Goal: Transaction & Acquisition: Purchase product/service

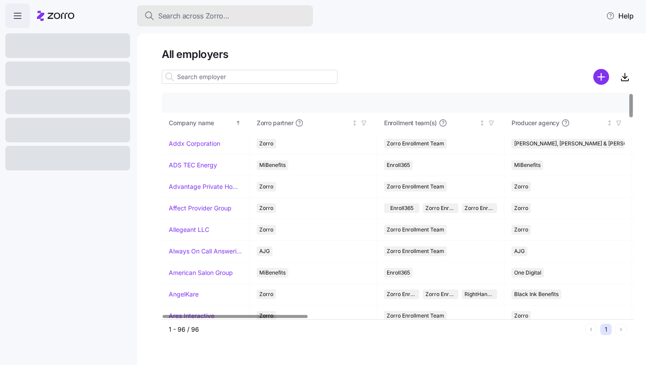
click at [227, 21] on span "Search across Zorro..." at bounding box center [193, 16] width 71 height 11
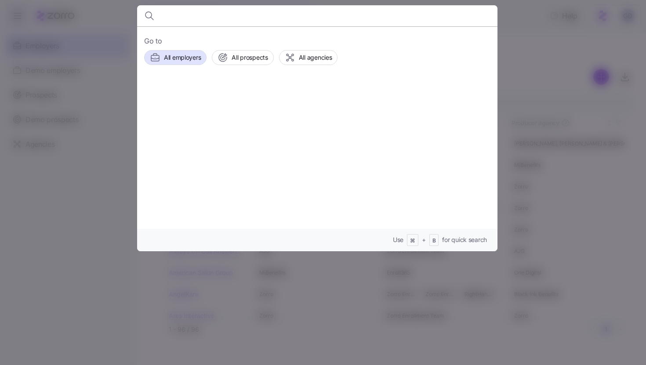
click at [302, 14] on input at bounding box center [274, 15] width 225 height 21
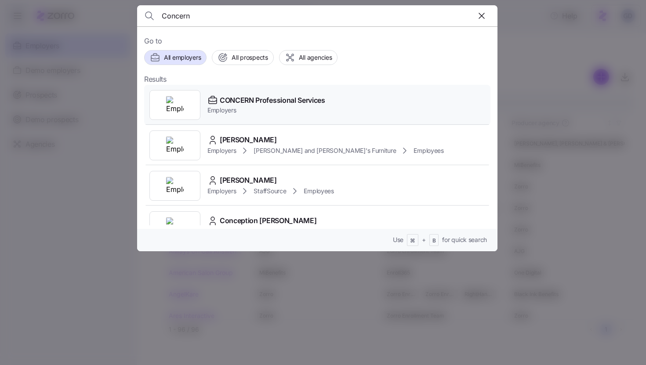
type input "Concern"
click at [283, 109] on span "Employers" at bounding box center [266, 110] width 118 height 9
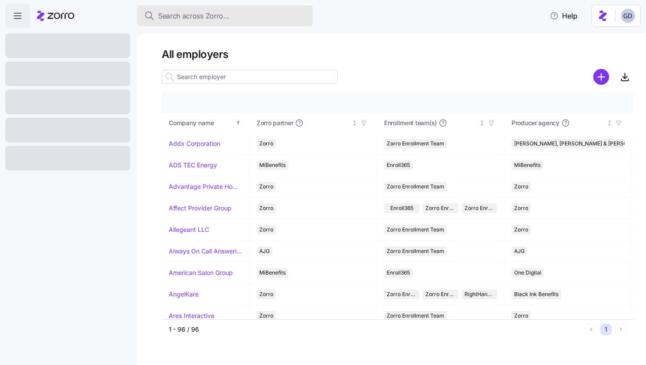
click at [226, 12] on span "Search across Zorro..." at bounding box center [193, 16] width 71 height 11
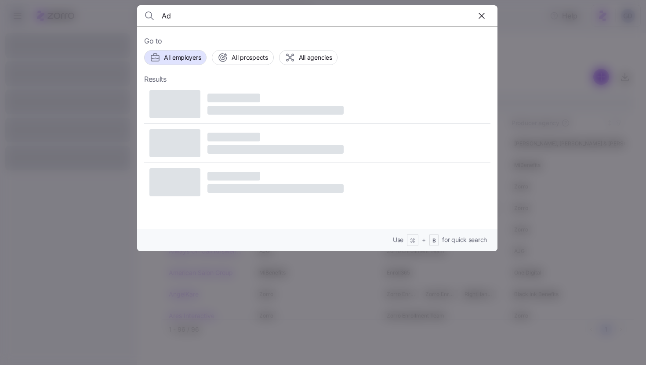
type input "A"
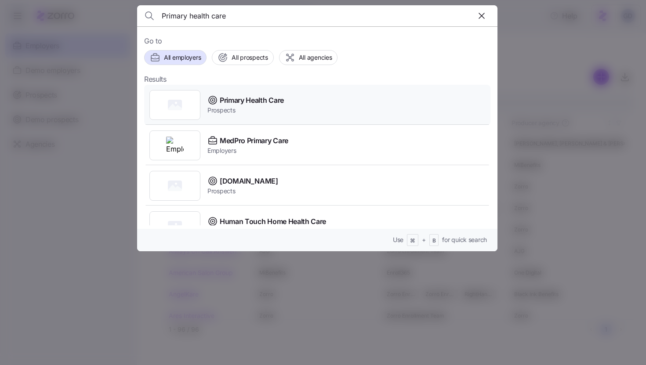
type input "Primary health care"
click at [258, 101] on span "Primary Health Care" at bounding box center [252, 100] width 64 height 11
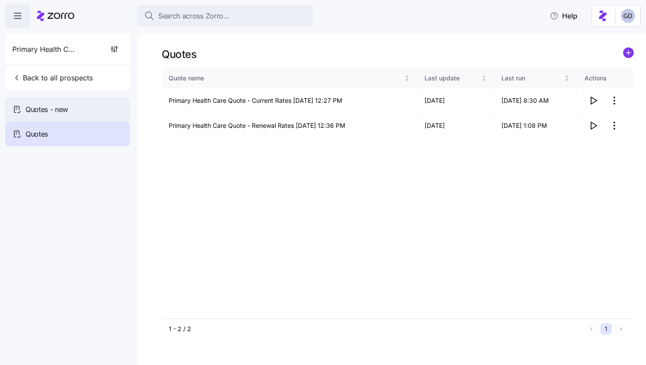
click at [68, 115] on div "Quotes - new" at bounding box center [67, 109] width 125 height 25
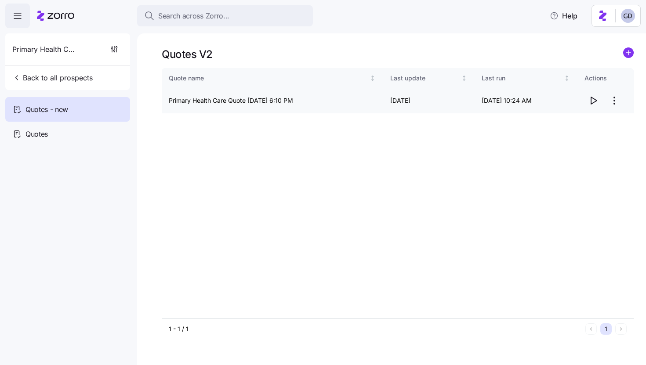
click at [592, 101] on icon "button" at bounding box center [593, 100] width 11 height 11
click at [22, 13] on icon "button" at bounding box center [17, 16] width 11 height 11
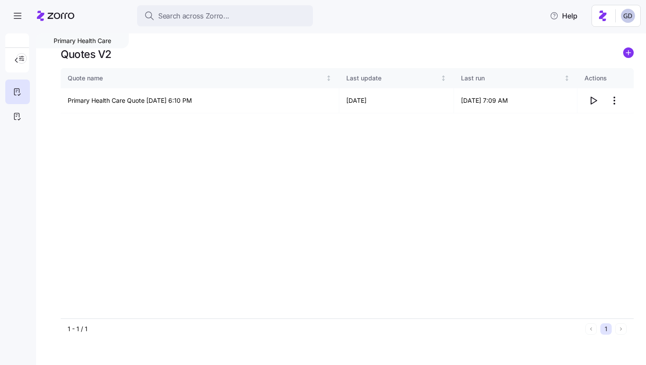
click at [73, 16] on icon at bounding box center [55, 16] width 37 height 11
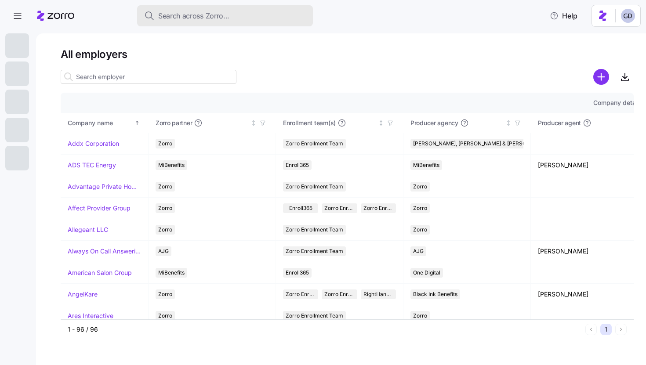
click at [233, 24] on button "Search across Zorro..." at bounding box center [225, 15] width 176 height 21
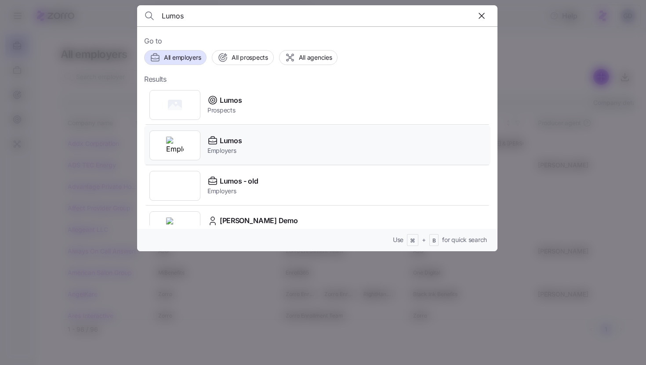
type input "Lumos"
click at [229, 141] on span "Lumos" at bounding box center [231, 140] width 22 height 11
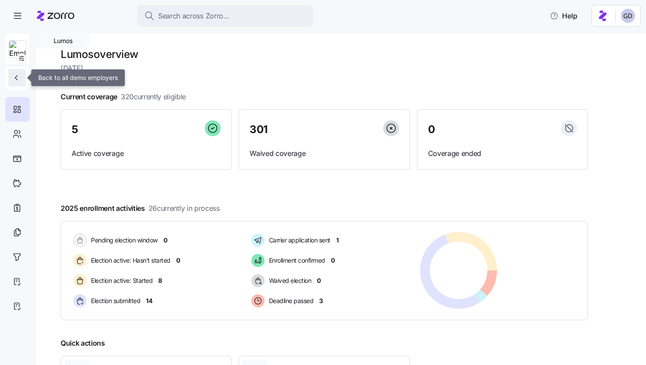
click at [22, 76] on button "button" at bounding box center [17, 78] width 18 height 18
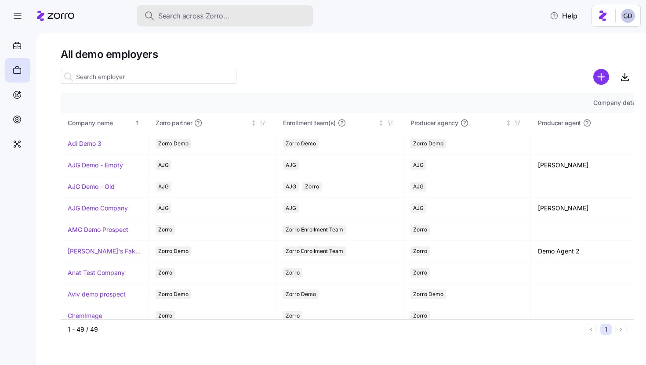
click at [196, 13] on span "Search across Zorro..." at bounding box center [193, 16] width 71 height 11
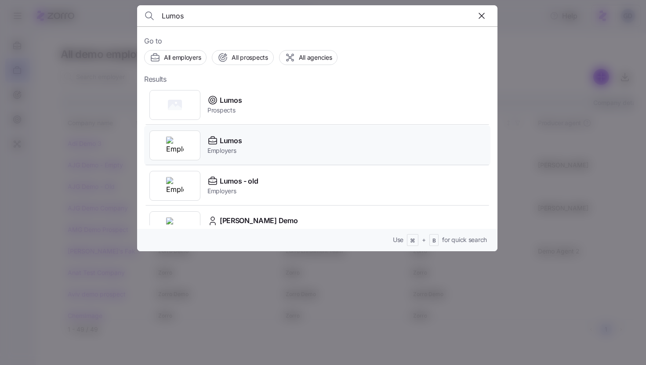
type input "Lumos"
click at [232, 142] on span "Lumos" at bounding box center [231, 140] width 22 height 11
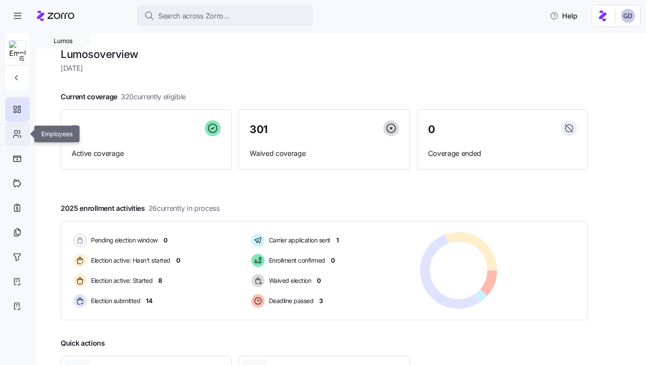
click at [19, 136] on icon at bounding box center [17, 134] width 10 height 11
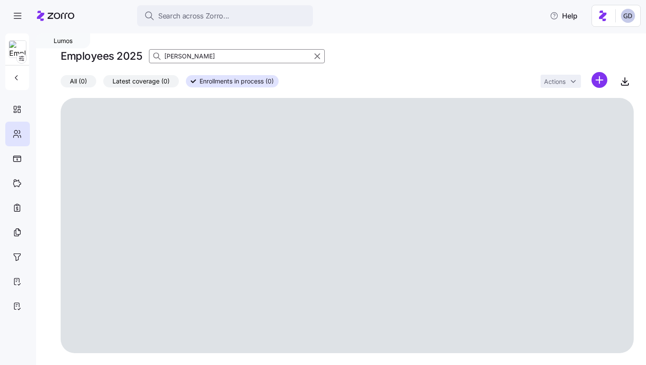
click at [258, 59] on input "Brock" at bounding box center [237, 56] width 176 height 14
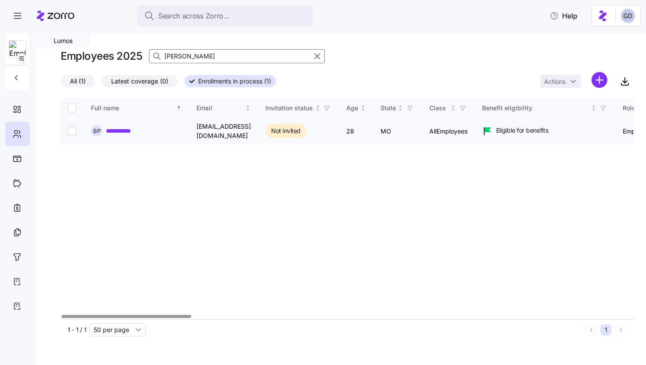
click at [117, 130] on link "**********" at bounding box center [124, 131] width 36 height 9
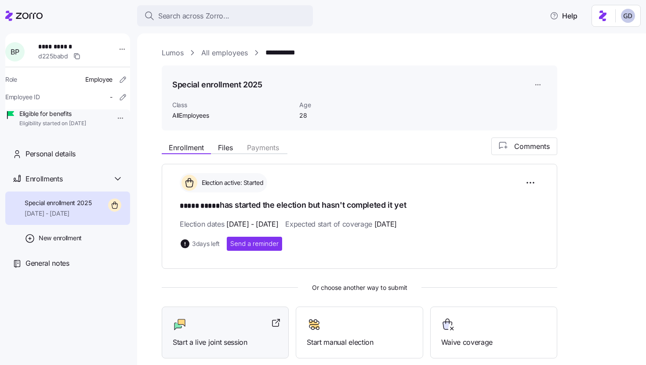
click at [214, 333] on div "Start a live joint session" at bounding box center [225, 333] width 105 height 30
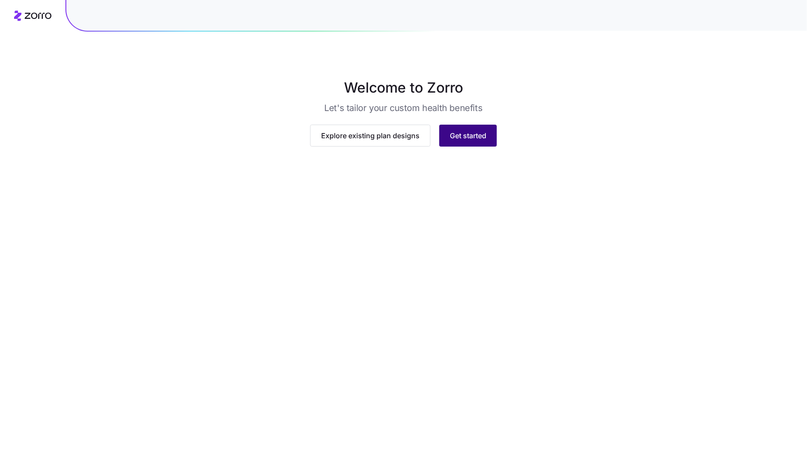
click at [465, 141] on span "Get started" at bounding box center [468, 135] width 36 height 11
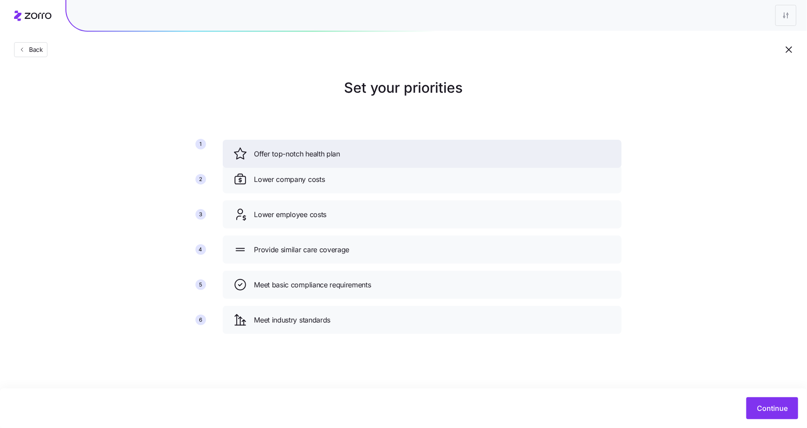
drag, startPoint x: 311, startPoint y: 253, endPoint x: 314, endPoint y: 148, distance: 105.9
click at [314, 148] on span "Offer top-notch health plan" at bounding box center [297, 153] width 86 height 11
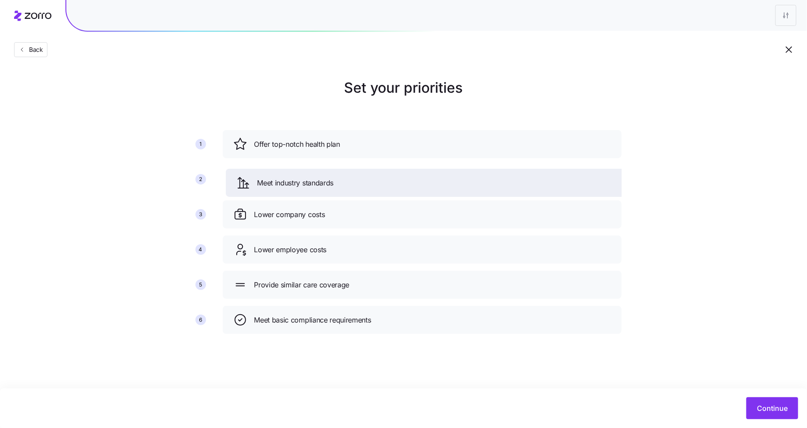
drag, startPoint x: 307, startPoint y: 317, endPoint x: 311, endPoint y: 175, distance: 141.5
click at [311, 177] on span "Meet industry standards" at bounding box center [295, 182] width 76 height 11
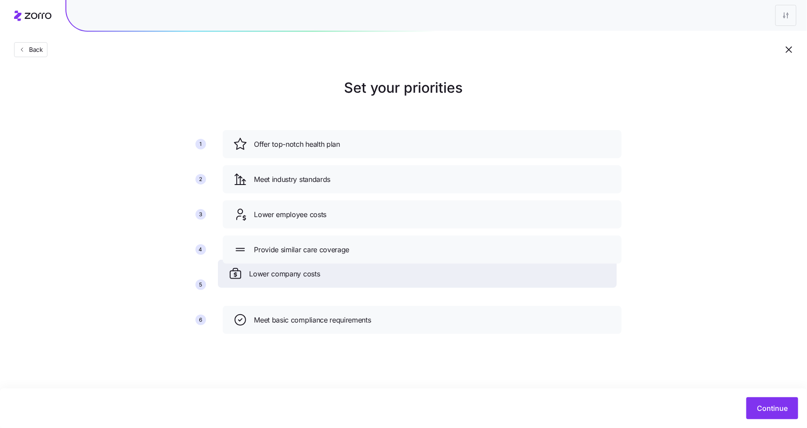
drag, startPoint x: 313, startPoint y: 221, endPoint x: 300, endPoint y: 300, distance: 80.5
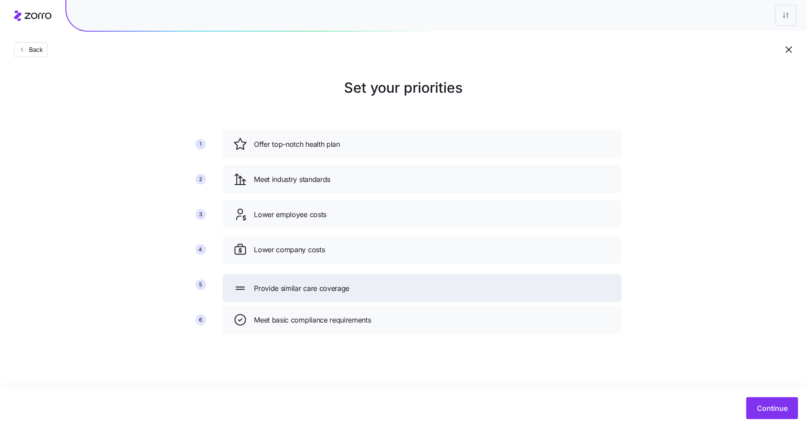
drag, startPoint x: 322, startPoint y: 246, endPoint x: 321, endPoint y: 290, distance: 43.9
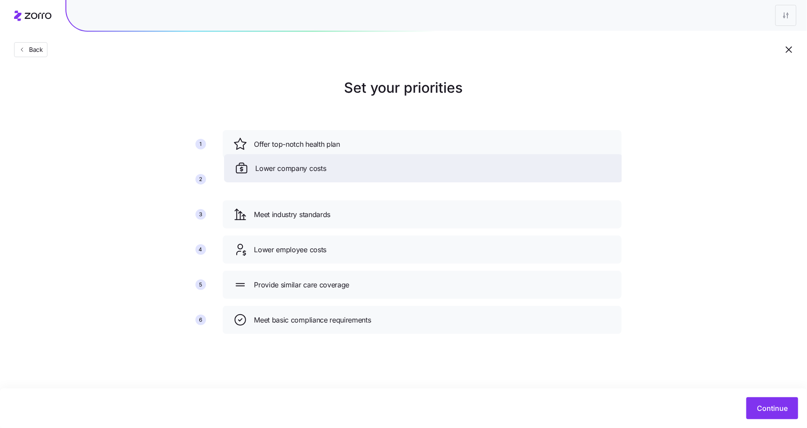
drag, startPoint x: 303, startPoint y: 253, endPoint x: 306, endPoint y: 158, distance: 95.8
click at [306, 163] on span "Lower company costs" at bounding box center [291, 168] width 71 height 11
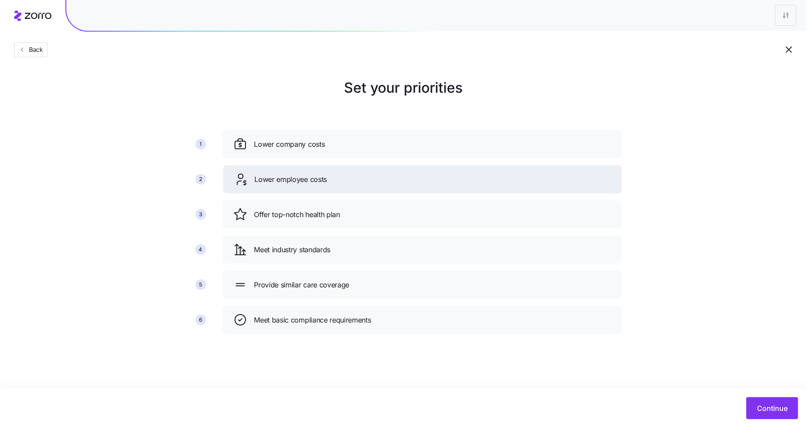
drag, startPoint x: 306, startPoint y: 253, endPoint x: 306, endPoint y: 183, distance: 70.3
click at [306, 183] on span "Lower employee costs" at bounding box center [291, 179] width 72 height 11
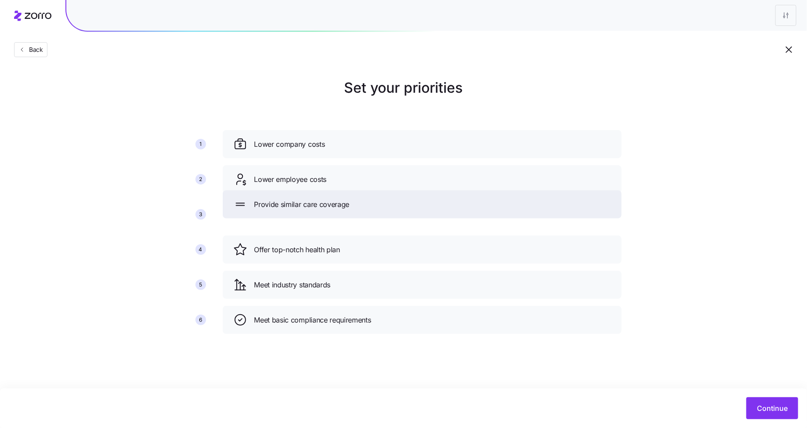
drag, startPoint x: 296, startPoint y: 291, endPoint x: 296, endPoint y: 205, distance: 86.5
click at [296, 205] on div "Provide similar care coverage" at bounding box center [422, 204] width 399 height 28
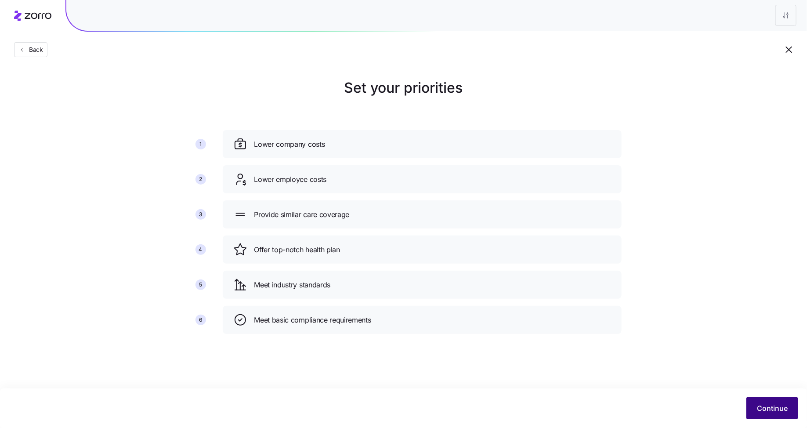
click at [763, 408] on span "Continue" at bounding box center [772, 408] width 31 height 11
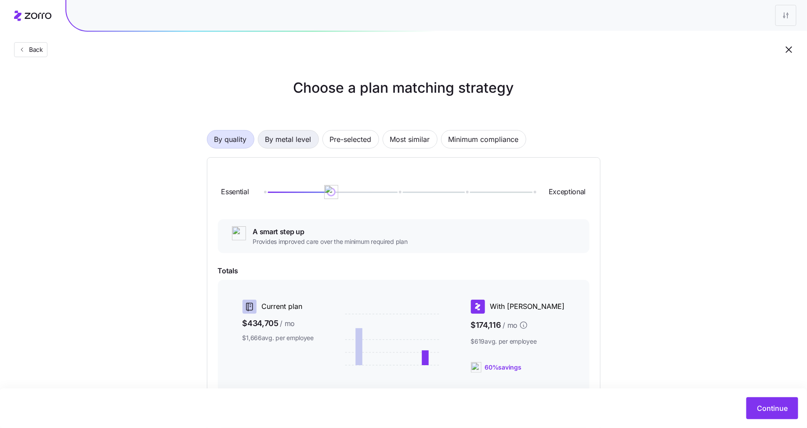
click at [296, 140] on span "By metal level" at bounding box center [288, 139] width 46 height 18
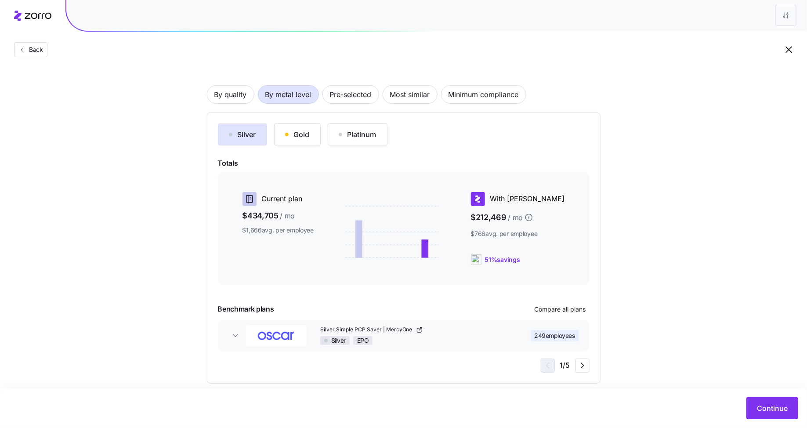
scroll to position [56, 0]
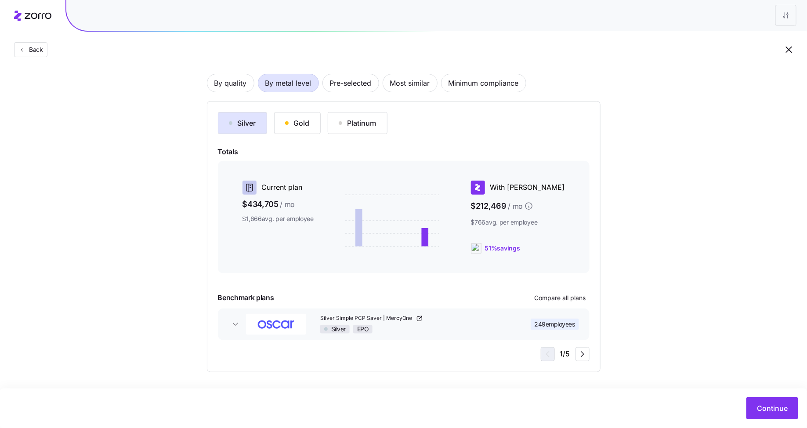
drag, startPoint x: 553, startPoint y: 251, endPoint x: 508, endPoint y: 251, distance: 45.2
click at [508, 251] on div "51% savings" at bounding box center [518, 248] width 94 height 11
click at [492, 278] on div at bounding box center [404, 282] width 372 height 11
click at [297, 129] on button "Gold" at bounding box center [297, 123] width 47 height 22
click at [360, 125] on div "Platinum" at bounding box center [358, 123] width 38 height 11
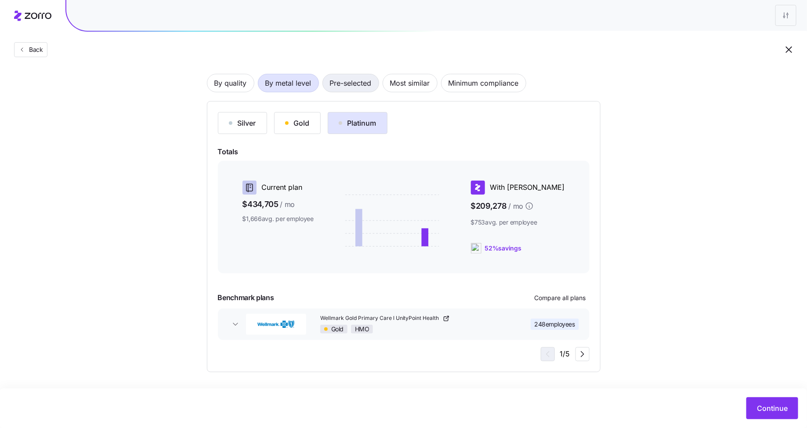
click at [357, 86] on span "Pre-selected" at bounding box center [351, 83] width 42 height 18
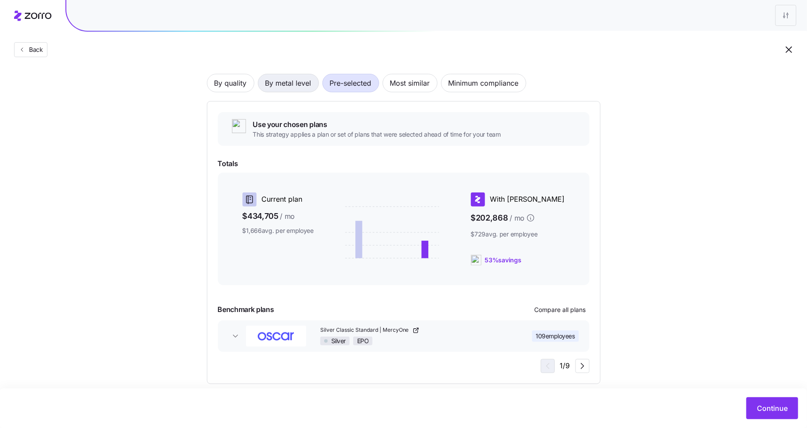
click at [284, 81] on span "By metal level" at bounding box center [288, 83] width 46 height 18
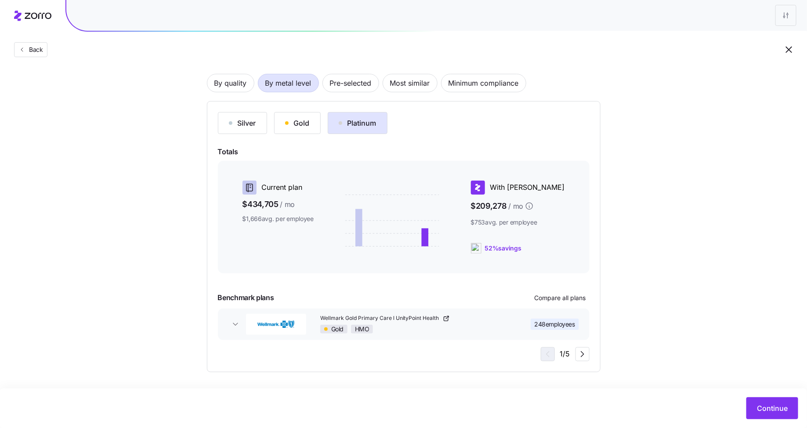
click at [298, 139] on div "Silver Gold Platinum Totals Current plan $434,705 / mo $1,666 avg. per employee…" at bounding box center [404, 236] width 372 height 249
click at [298, 130] on button "Gold" at bounding box center [297, 123] width 47 height 22
click at [572, 297] on span "Compare all plans" at bounding box center [560, 297] width 51 height 9
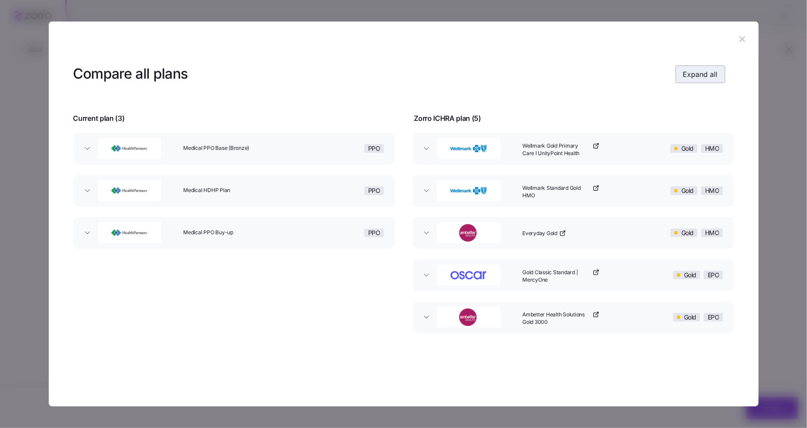
click at [700, 80] on button "Expand all" at bounding box center [701, 74] width 50 height 18
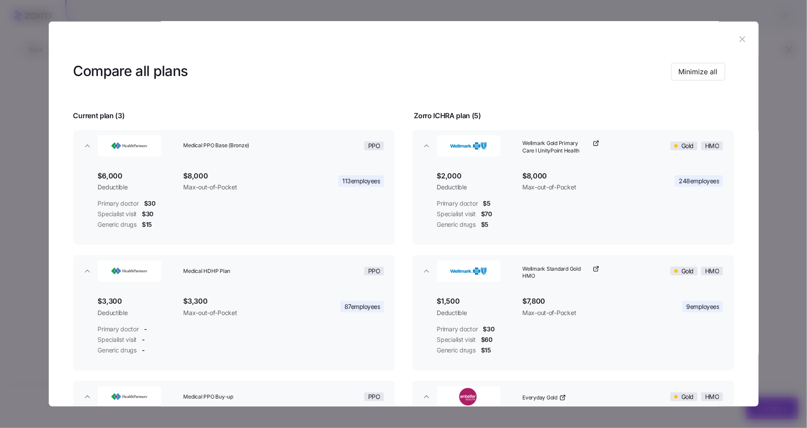
scroll to position [1, 0]
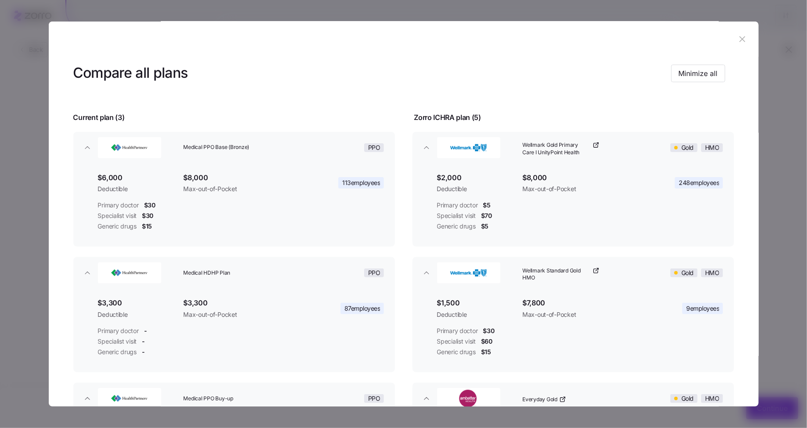
click at [740, 41] on icon "button" at bounding box center [743, 39] width 6 height 6
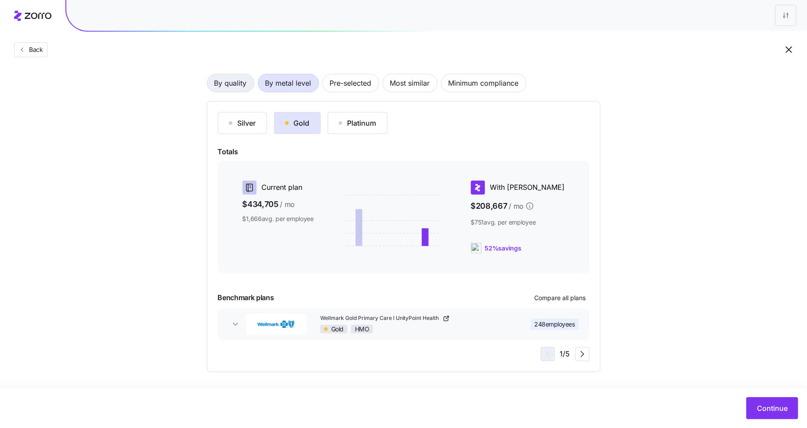
click at [242, 83] on span "By quality" at bounding box center [230, 83] width 33 height 18
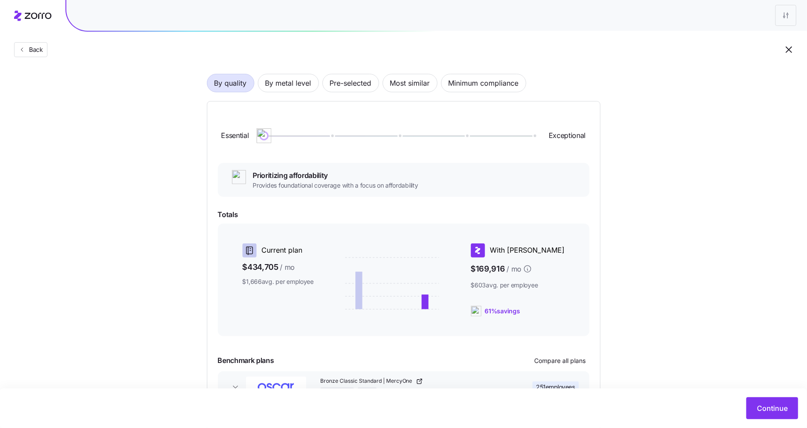
drag, startPoint x: 329, startPoint y: 139, endPoint x: 243, endPoint y: 143, distance: 85.3
click at [243, 143] on div "Essential Exceptional" at bounding box center [404, 135] width 372 height 47
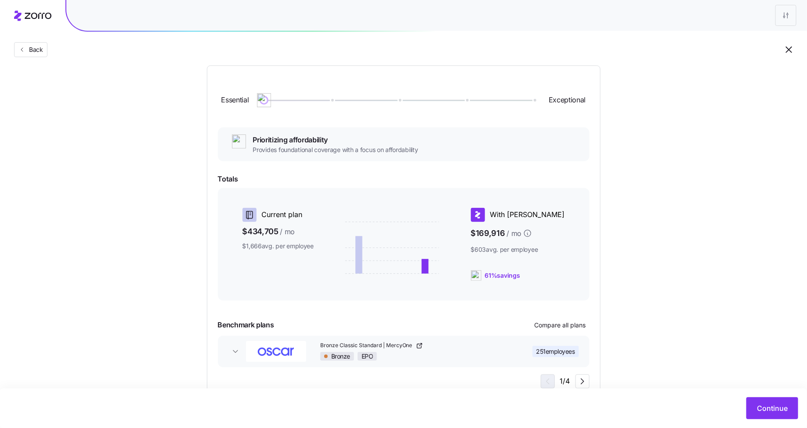
scroll to position [99, 0]
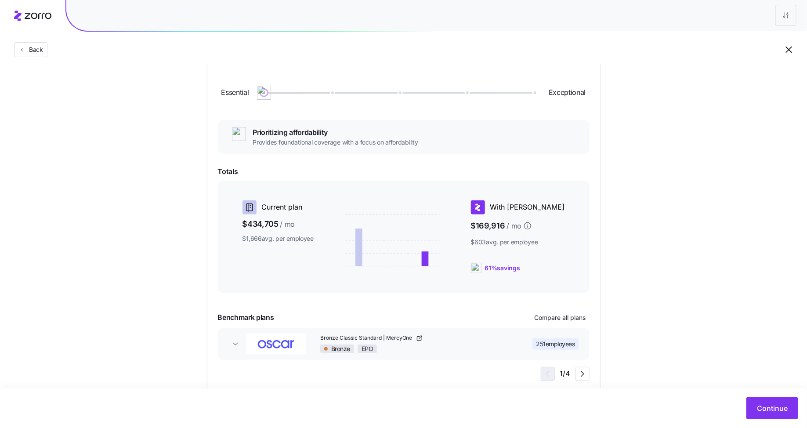
drag, startPoint x: 550, startPoint y: 265, endPoint x: 500, endPoint y: 266, distance: 49.6
click at [500, 266] on div "61% savings" at bounding box center [518, 268] width 94 height 11
click at [500, 294] on div "Essential Exceptional Prioritizing affordability Provides foundational coverage…" at bounding box center [404, 225] width 372 height 312
click at [561, 320] on span "Compare all plans" at bounding box center [560, 317] width 51 height 9
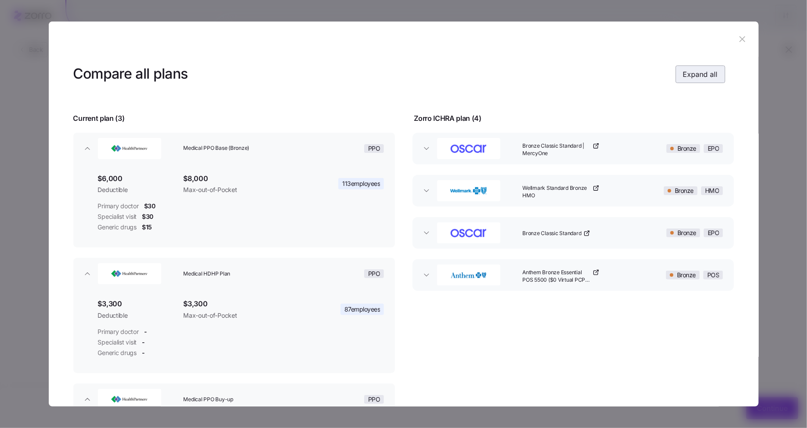
click at [696, 72] on span "Expand all" at bounding box center [700, 74] width 35 height 11
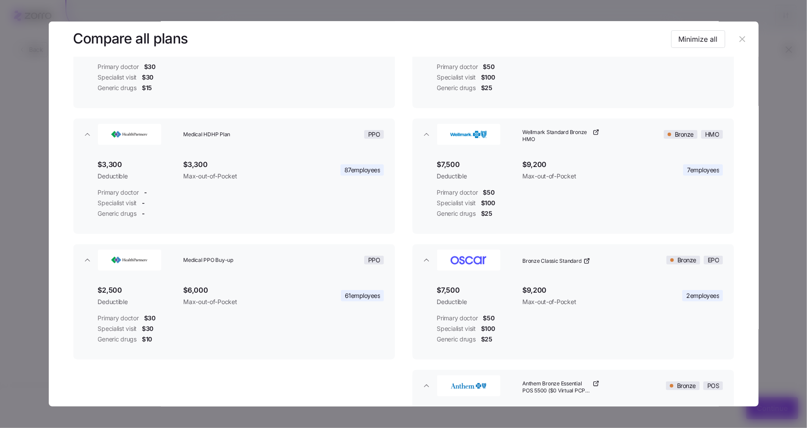
scroll to position [119, 0]
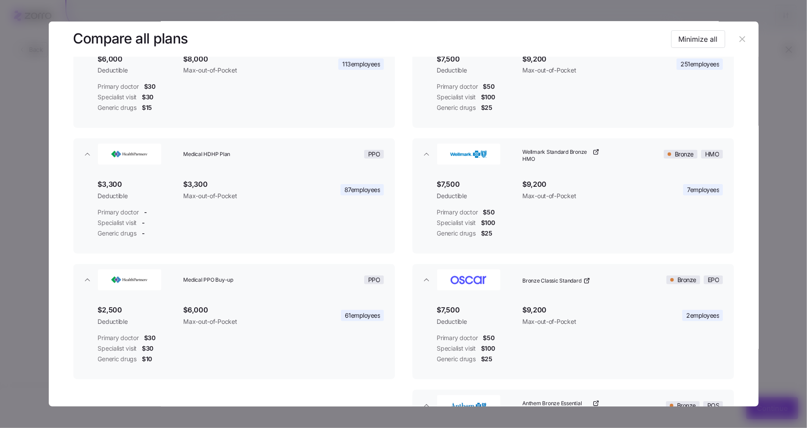
click at [743, 41] on button "button" at bounding box center [743, 39] width 14 height 14
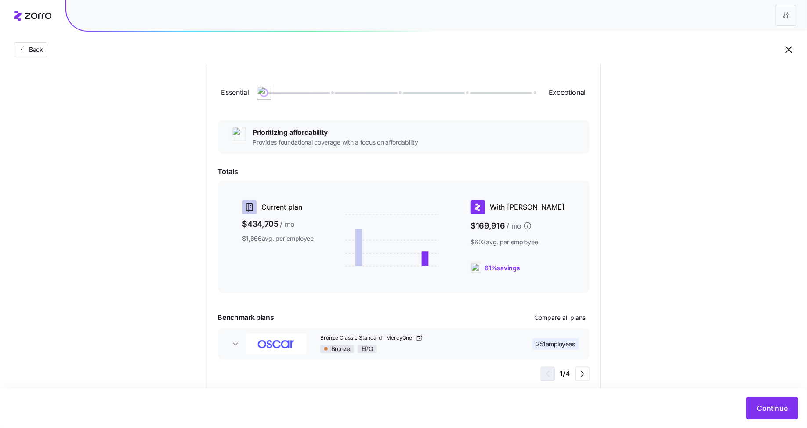
scroll to position [0, 0]
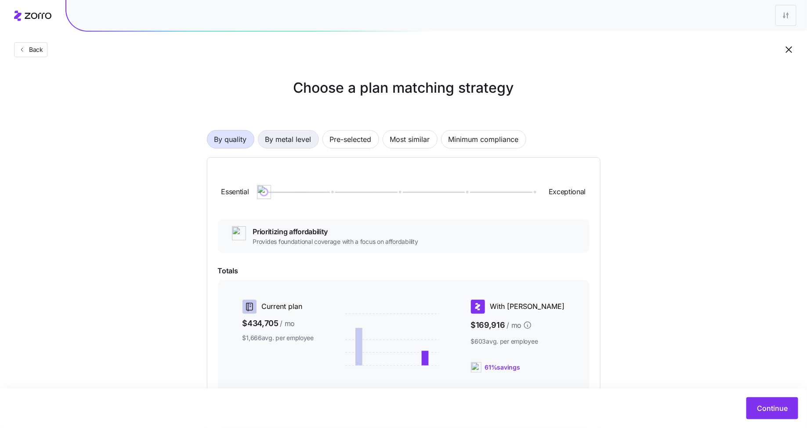
click at [293, 131] on span "By metal level" at bounding box center [288, 139] width 46 height 18
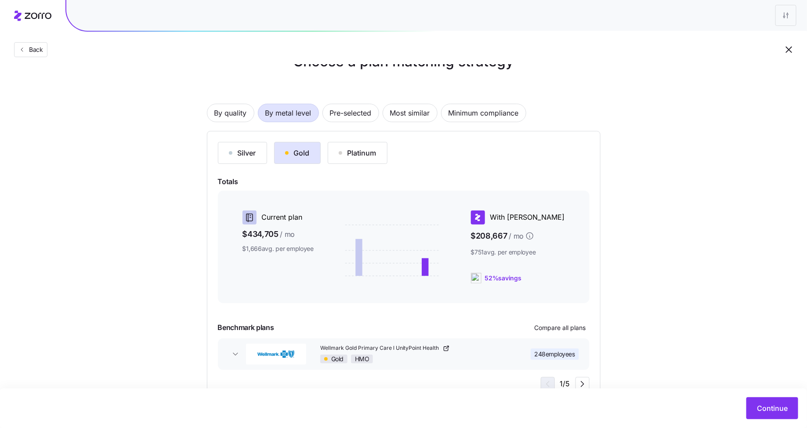
scroll to position [56, 0]
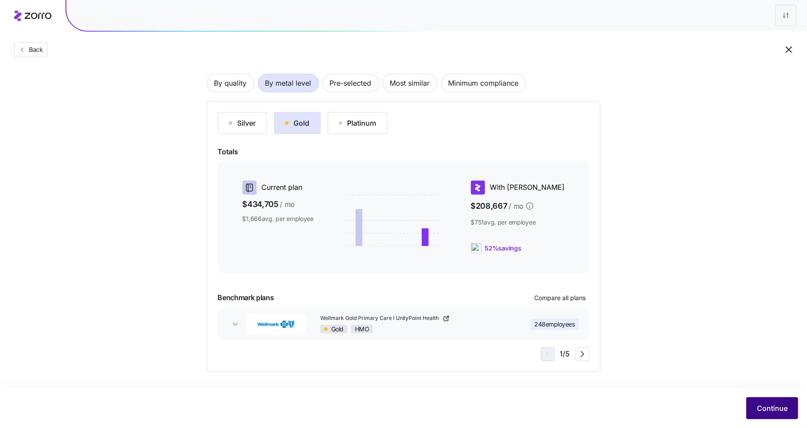
click at [774, 411] on span "Continue" at bounding box center [772, 408] width 31 height 11
click at [765, 408] on span "Continue" at bounding box center [772, 408] width 31 height 11
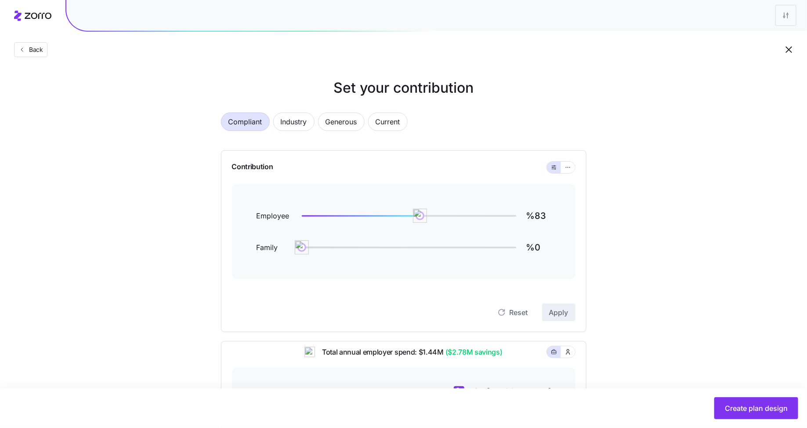
scroll to position [32, 0]
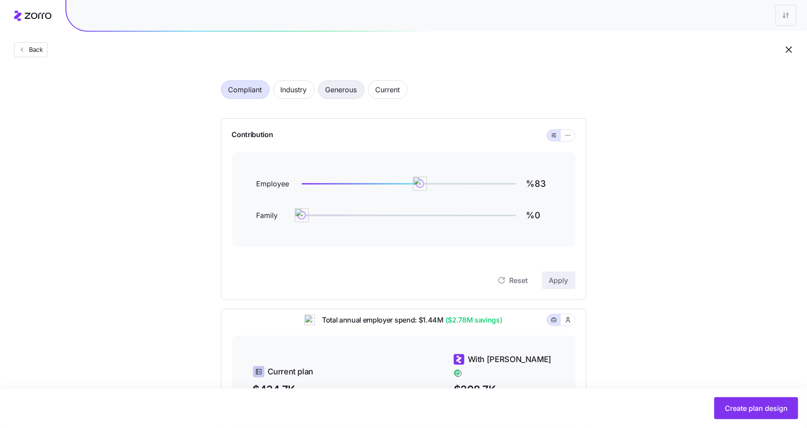
click at [338, 95] on span "Generous" at bounding box center [342, 90] width 32 height 18
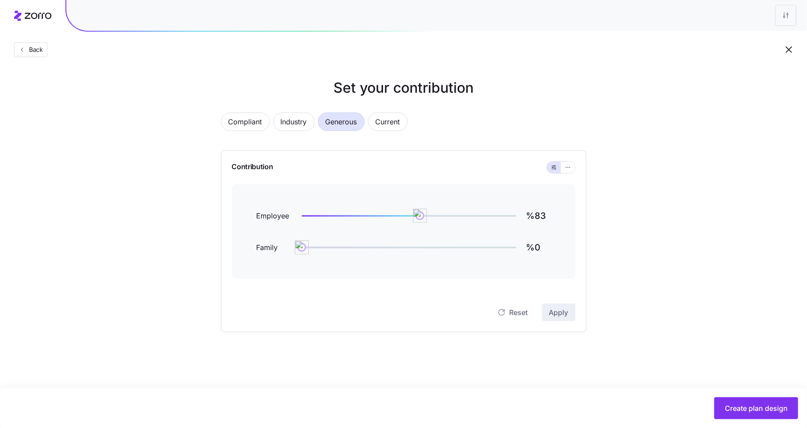
scroll to position [0, 0]
type input "%104"
type input "%73"
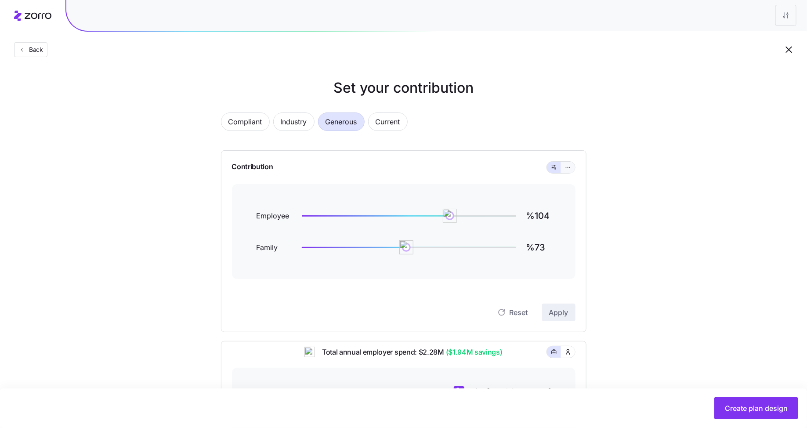
click at [574, 170] on button "button" at bounding box center [568, 167] width 14 height 11
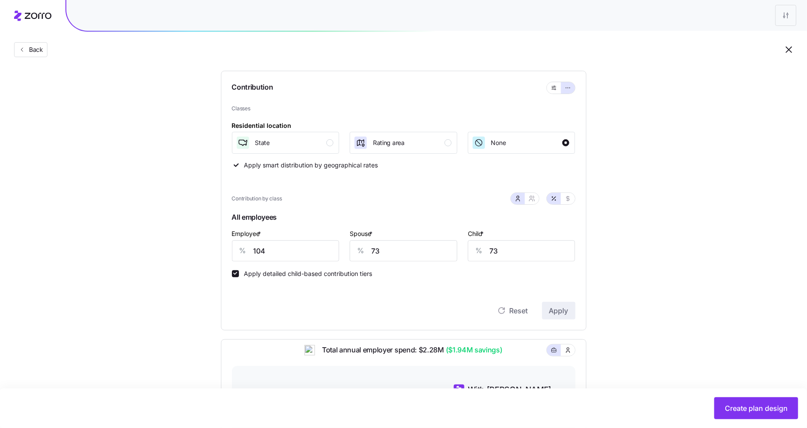
scroll to position [115, 0]
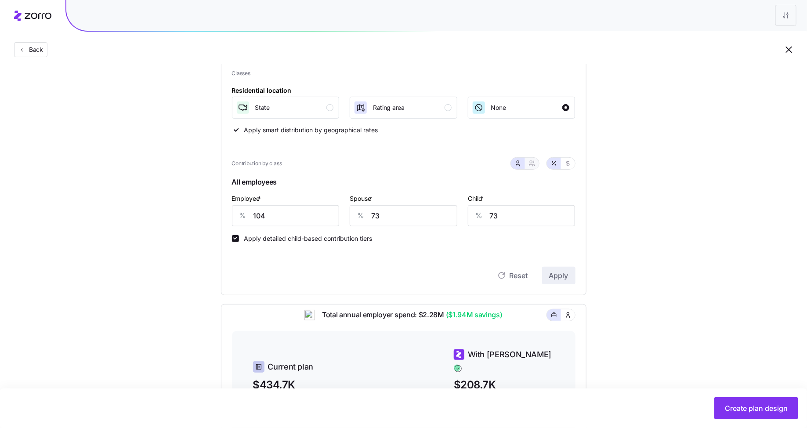
click at [530, 164] on icon "button" at bounding box center [531, 163] width 7 height 7
type input "89"
type input "90"
click at [274, 214] on input "104" at bounding box center [271, 215] width 78 height 21
click at [517, 164] on icon "button" at bounding box center [517, 163] width 7 height 7
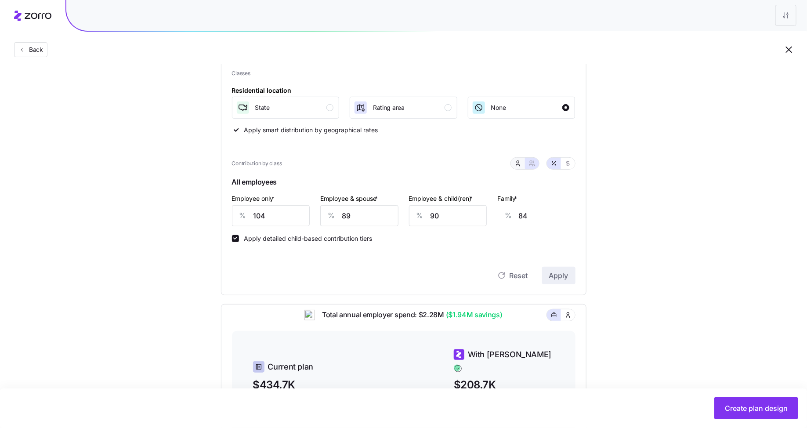
type input "73"
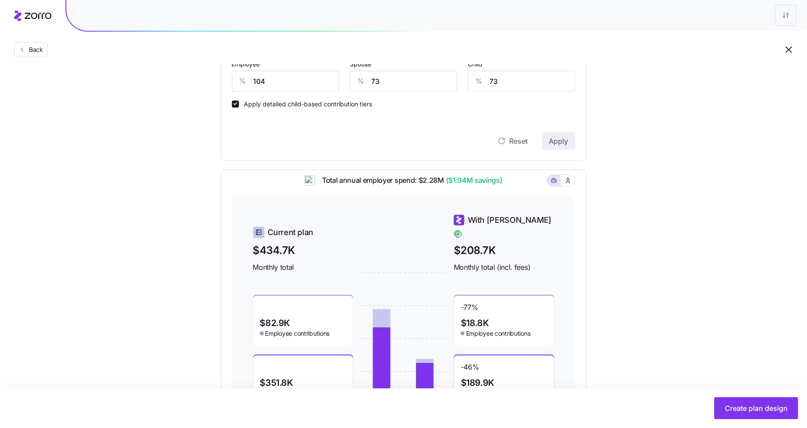
scroll to position [251, 0]
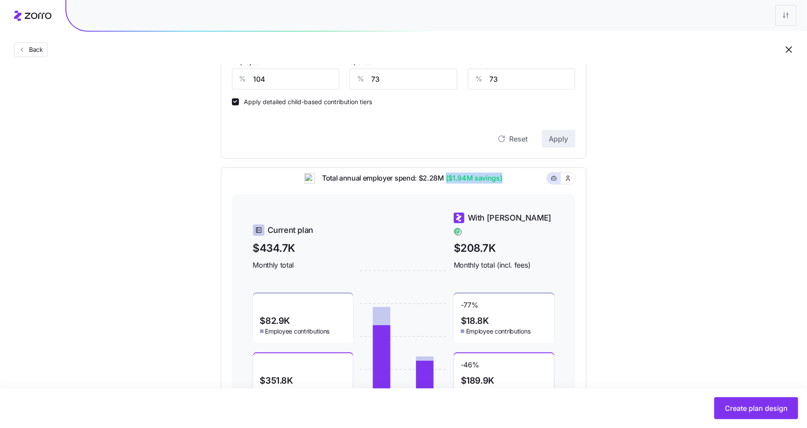
drag, startPoint x: 502, startPoint y: 184, endPoint x: 443, endPoint y: 184, distance: 58.9
click at [443, 184] on div "Total annual employer spend: $2.28M ($1.94M savings)" at bounding box center [404, 184] width 344 height 22
click at [517, 191] on div "Total annual employer spend: $2.28M ($1.94M savings)" at bounding box center [404, 184] width 344 height 22
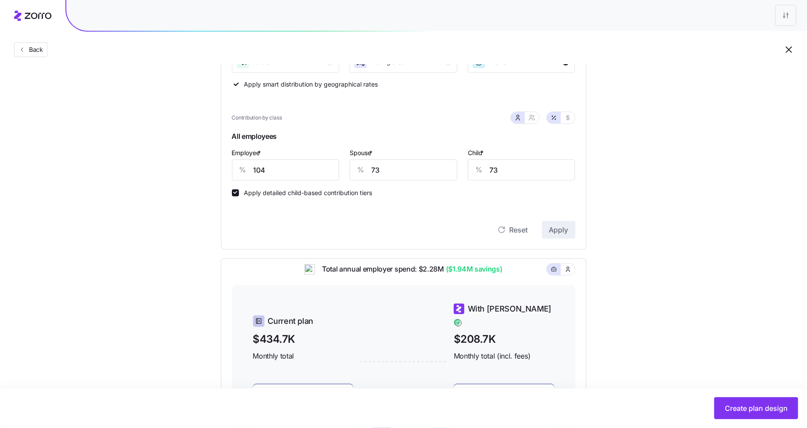
scroll to position [152, 0]
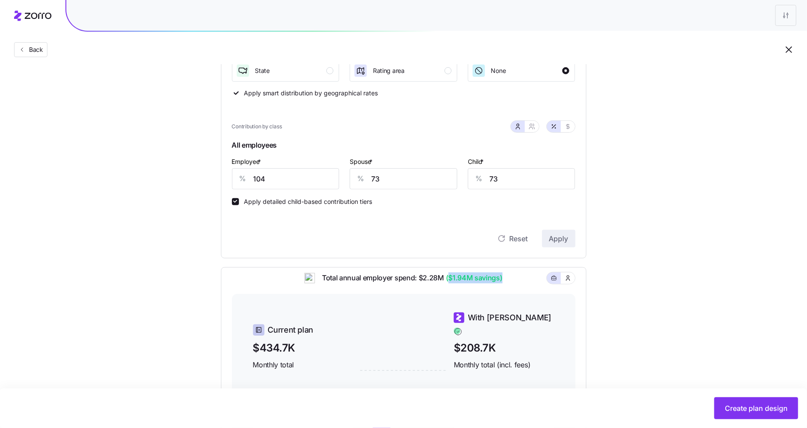
drag, startPoint x: 448, startPoint y: 286, endPoint x: 502, endPoint y: 286, distance: 53.6
click at [501, 283] on span "($1.94M savings)" at bounding box center [473, 277] width 58 height 11
click at [600, 251] on div "Compliant Industry Generous Current Contribution Classes Residential location S…" at bounding box center [404, 237] width 394 height 575
click at [752, 409] on span "Create plan design" at bounding box center [756, 408] width 63 height 11
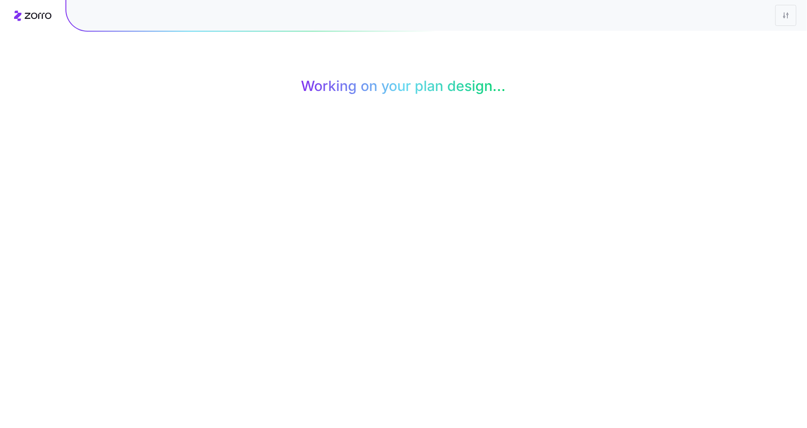
scroll to position [0, 0]
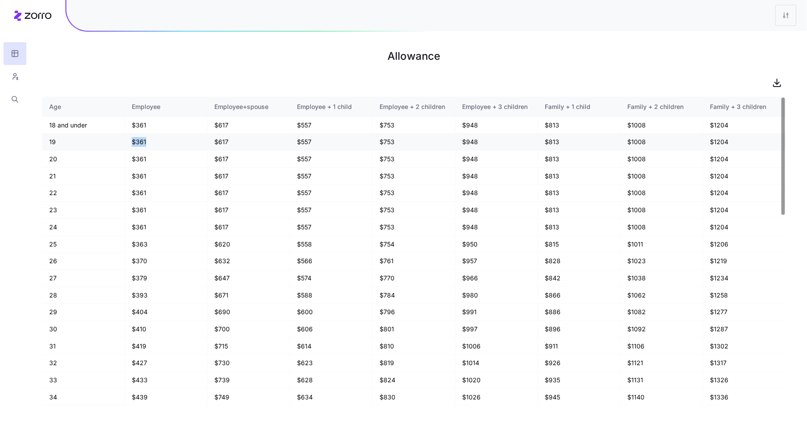
drag, startPoint x: 146, startPoint y: 145, endPoint x: 126, endPoint y: 145, distance: 20.2
click at [126, 145] on td "$361" at bounding box center [166, 142] width 83 height 17
click at [153, 145] on td "$361" at bounding box center [166, 142] width 83 height 17
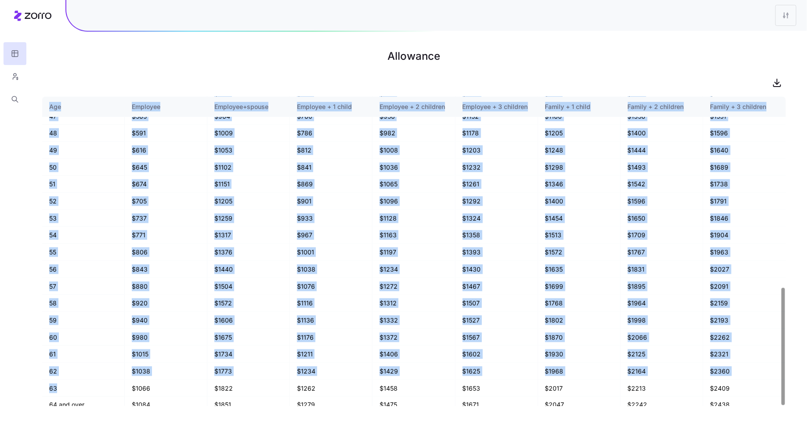
drag, startPoint x: 66, startPoint y: 378, endPoint x: 34, endPoint y: 378, distance: 32.1
click at [34, 378] on main "Allowance Age Employee Employee+spouse Employee + 1 child Employee + 2 children…" at bounding box center [403, 214] width 807 height 428
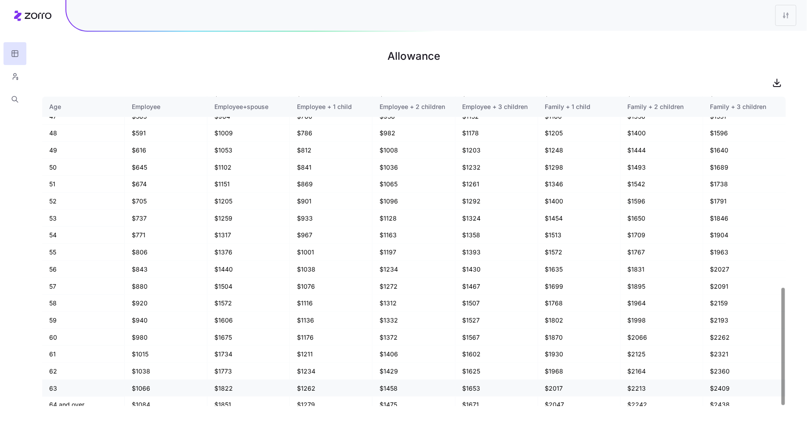
click at [153, 380] on td "$1066" at bounding box center [166, 388] width 83 height 17
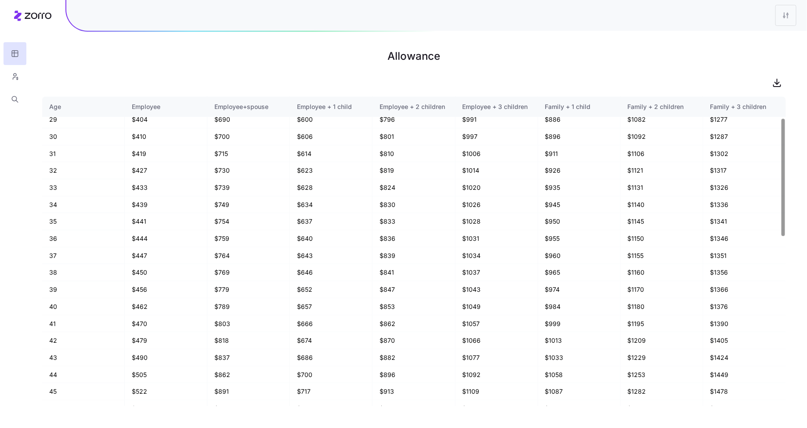
scroll to position [0, 0]
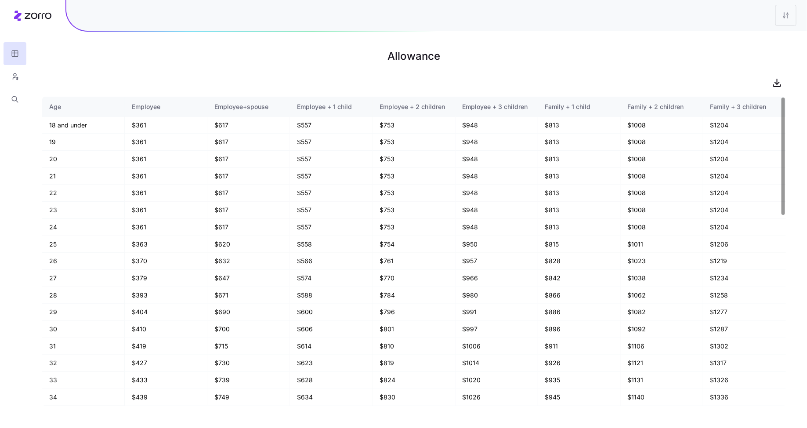
drag, startPoint x: 61, startPoint y: 142, endPoint x: 40, endPoint y: 142, distance: 21.5
click at [44, 142] on td "19" at bounding box center [83, 142] width 83 height 17
click at [101, 141] on td "19" at bounding box center [83, 142] width 83 height 17
click at [793, 24] on html "Allowance Age Employee Employee+spouse Employee + 1 child Employee + 2 children…" at bounding box center [403, 214] width 807 height 428
click at [748, 39] on div "Edit plan design" at bounding box center [733, 39] width 46 height 10
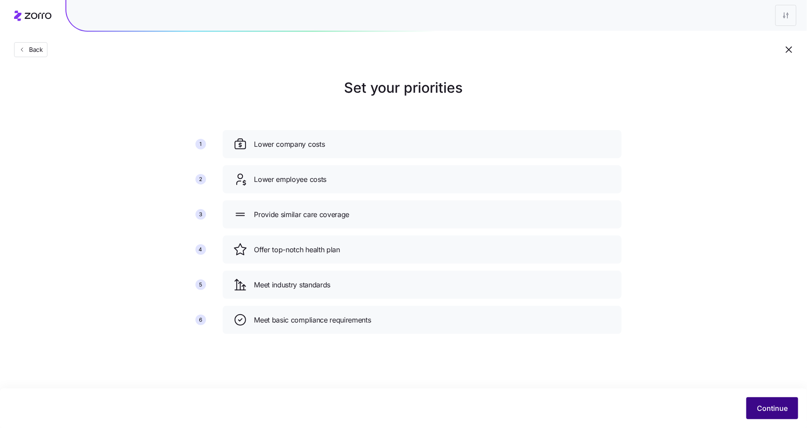
click at [764, 401] on button "Continue" at bounding box center [772, 408] width 52 height 22
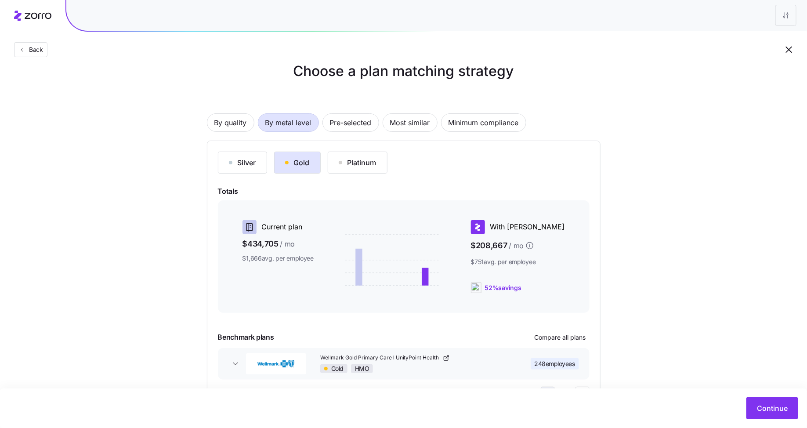
scroll to position [56, 0]
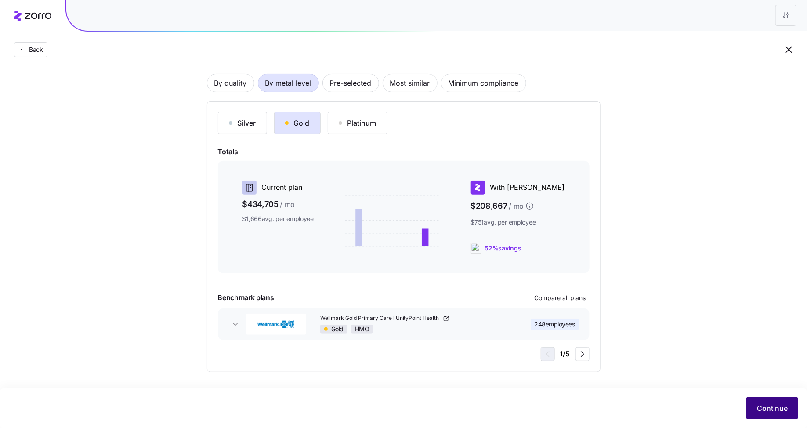
click at [771, 404] on span "Continue" at bounding box center [772, 408] width 31 height 11
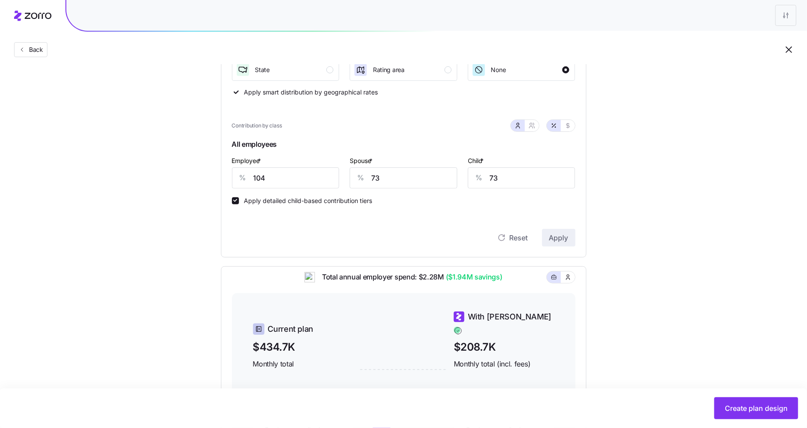
scroll to position [156, 0]
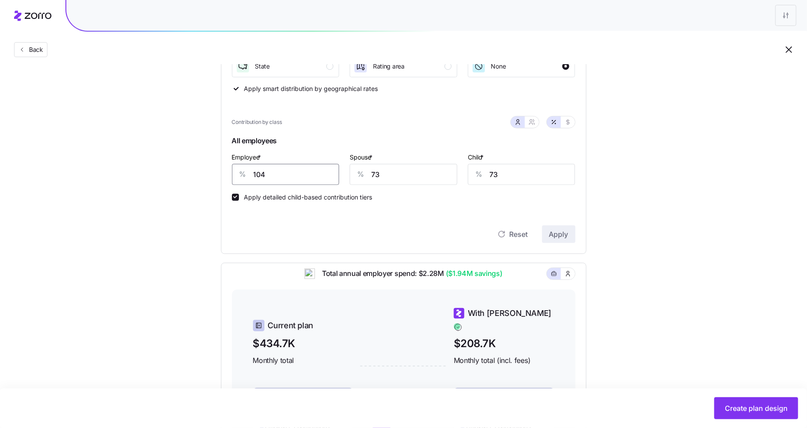
click at [287, 172] on input "104" at bounding box center [286, 174] width 108 height 21
type input "80"
click at [401, 177] on input "73" at bounding box center [404, 174] width 108 height 21
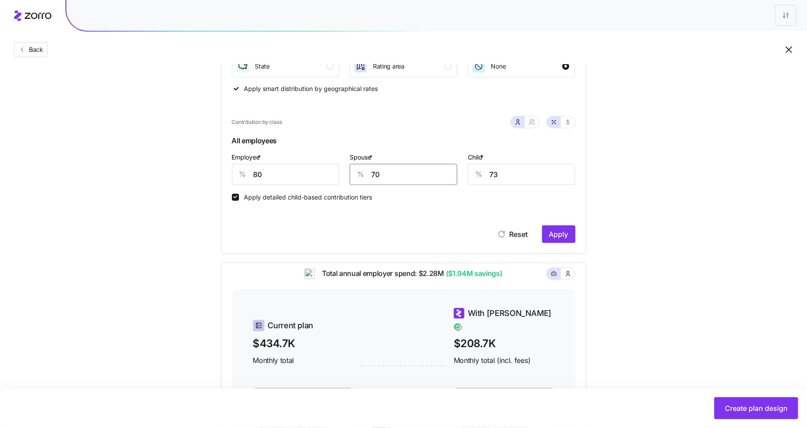
type input "70"
click at [553, 236] on span "Apply" at bounding box center [558, 234] width 19 height 11
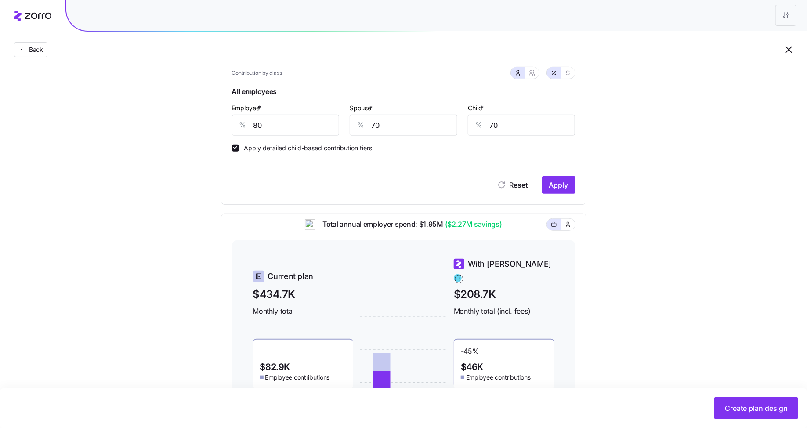
scroll to position [206, 0]
drag, startPoint x: 449, startPoint y: 232, endPoint x: 497, endPoint y: 230, distance: 48.4
click at [497, 229] on span "($2.27M savings)" at bounding box center [472, 223] width 59 height 11
click at [745, 399] on button "Create plan design" at bounding box center [756, 408] width 84 height 22
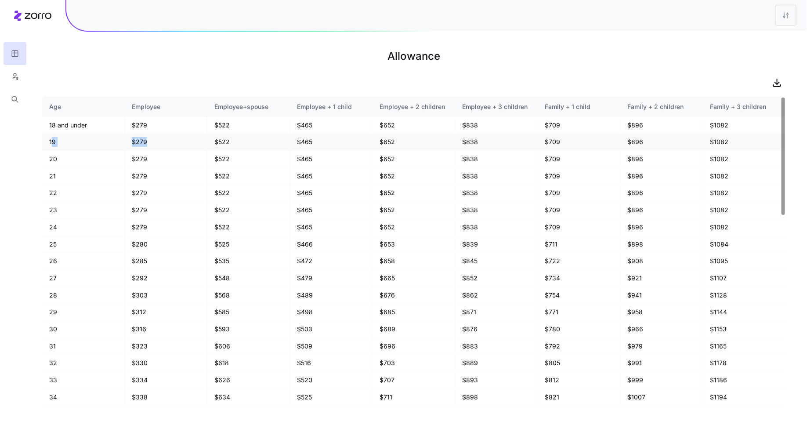
drag, startPoint x: 153, startPoint y: 141, endPoint x: 52, endPoint y: 141, distance: 101.0
click at [52, 141] on tr "19 $279 $522 $465 $652 $838 $709 $896 $1082" at bounding box center [414, 142] width 744 height 17
click at [60, 141] on td "19" at bounding box center [83, 142] width 83 height 17
drag, startPoint x: 135, startPoint y: 142, endPoint x: 162, endPoint y: 140, distance: 26.5
click at [162, 140] on td "$279" at bounding box center [166, 142] width 83 height 17
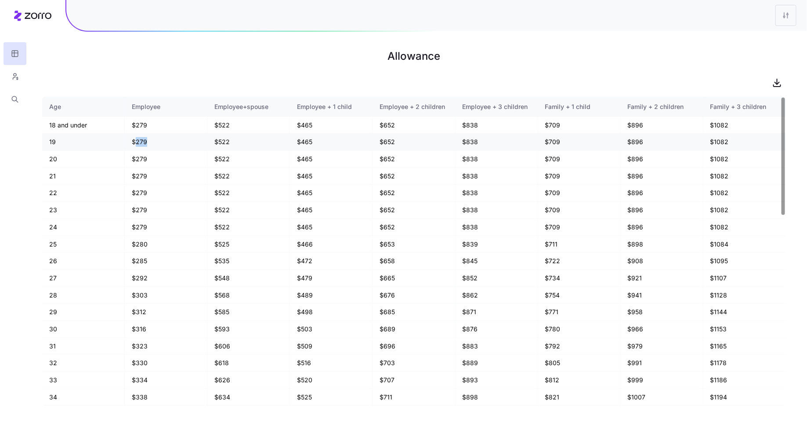
click at [162, 140] on td "$279" at bounding box center [166, 142] width 83 height 17
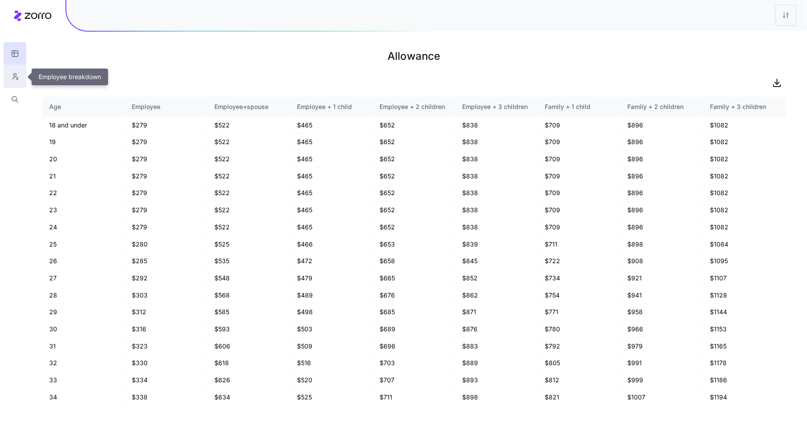
click at [20, 78] on button "button" at bounding box center [15, 76] width 23 height 23
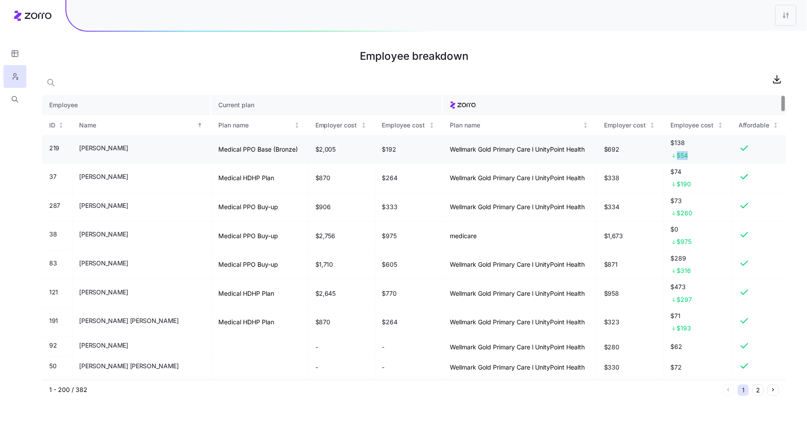
drag, startPoint x: 686, startPoint y: 153, endPoint x: 665, endPoint y: 155, distance: 21.6
click at [665, 155] on td "$138 $54" at bounding box center [698, 149] width 68 height 29
click at [696, 156] on div "$54" at bounding box center [698, 155] width 54 height 9
drag, startPoint x: 614, startPoint y: 147, endPoint x: 584, endPoint y: 147, distance: 29.9
click at [584, 147] on tr "219 Abiel Machar Medical PPO Base (Bronze) $2,005 $192 Wellmark Gold Primary Ca…" at bounding box center [414, 149] width 744 height 29
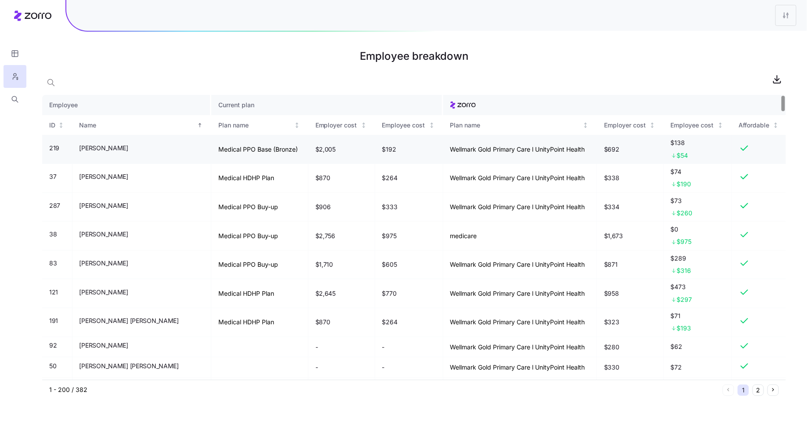
click at [618, 147] on td "$692" at bounding box center [630, 149] width 67 height 29
drag, startPoint x: 618, startPoint y: 148, endPoint x: 592, endPoint y: 147, distance: 26.0
click at [597, 147] on td "$692" at bounding box center [630, 149] width 67 height 29
click at [623, 149] on td "$692" at bounding box center [630, 149] width 67 height 29
drag, startPoint x: 619, startPoint y: 149, endPoint x: 588, endPoint y: 149, distance: 30.7
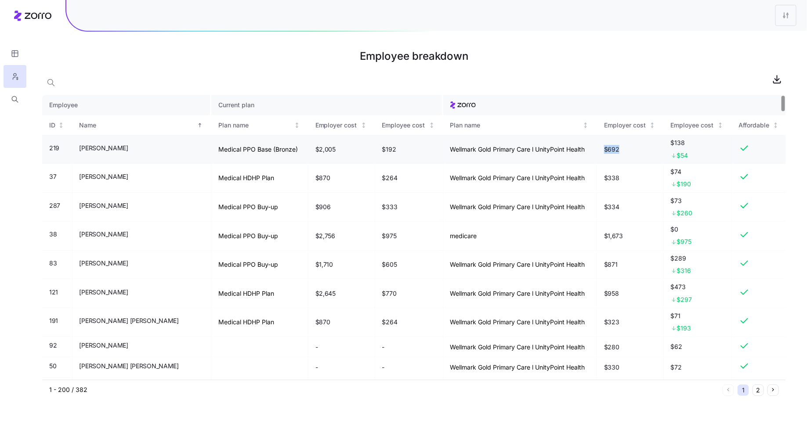
click at [588, 149] on tr "219 Abiel Machar Medical PPO Base (Bronze) $2,005 $192 Wellmark Gold Primary Ca…" at bounding box center [414, 149] width 744 height 29
click at [588, 149] on td "Wellmark Gold Primary Care l UnityPoint Health" at bounding box center [520, 149] width 154 height 29
click at [13, 101] on icon "button" at bounding box center [15, 99] width 8 height 9
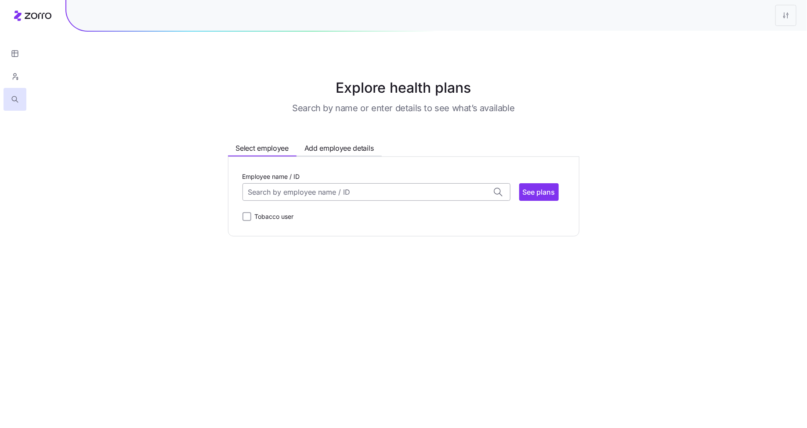
click at [311, 194] on input "Employee name / ID" at bounding box center [376, 192] width 268 height 18
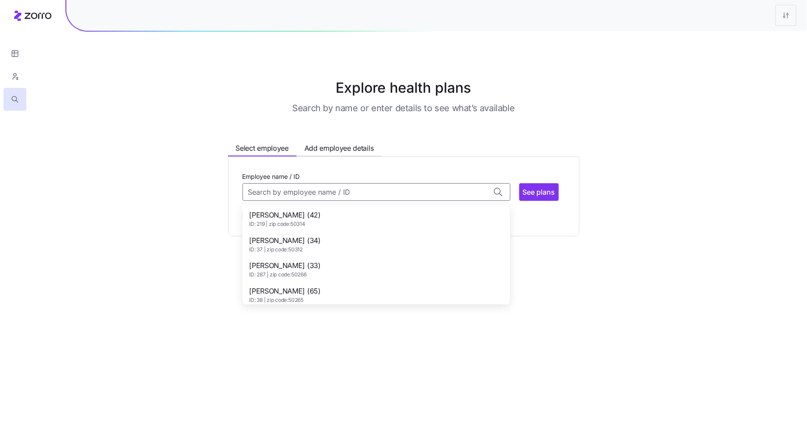
click at [301, 216] on span "Abiel Machar (42)" at bounding box center [285, 215] width 71 height 11
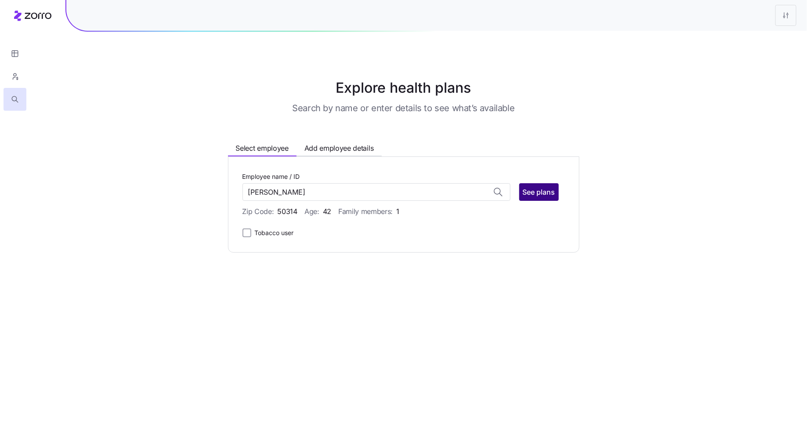
click at [524, 191] on span "See plans" at bounding box center [539, 192] width 33 height 11
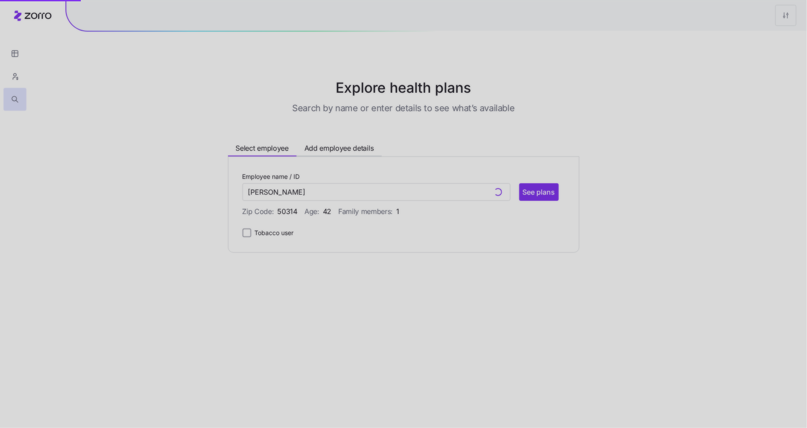
type input "Abiel Machar (ID: 219)"
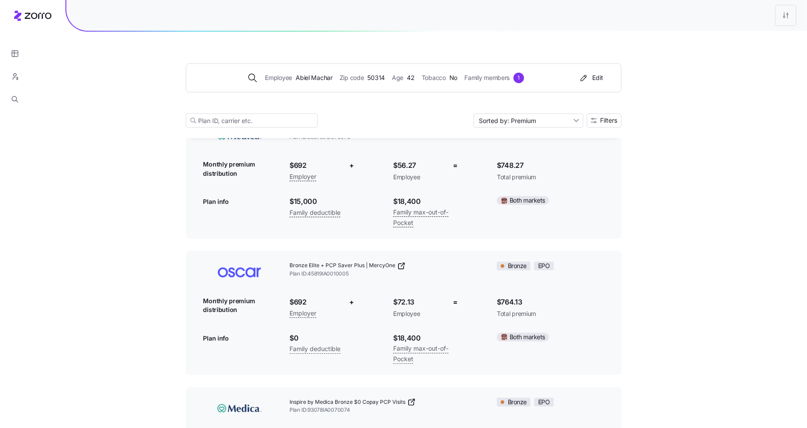
scroll to position [1036, 0]
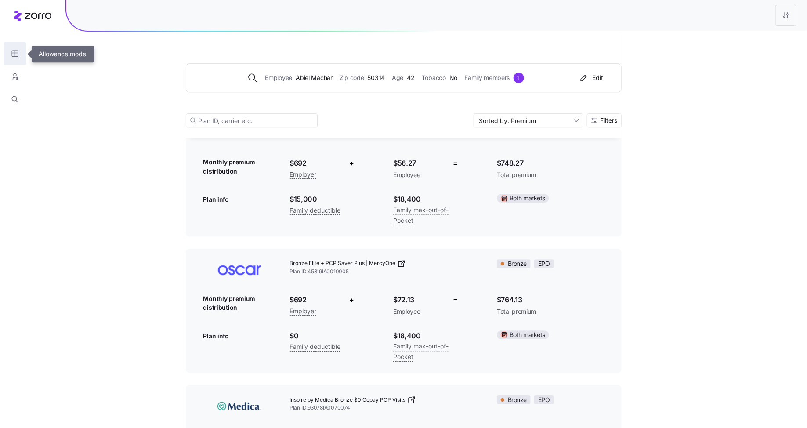
click at [17, 55] on icon "button" at bounding box center [15, 53] width 8 height 9
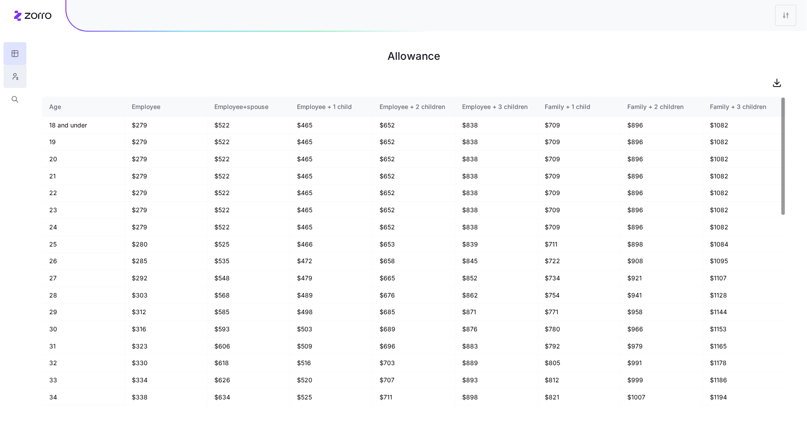
click at [14, 80] on icon "button" at bounding box center [15, 76] width 8 height 9
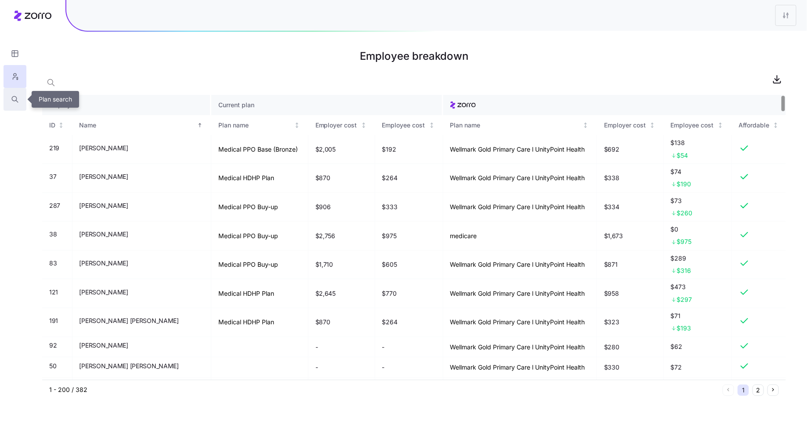
click at [15, 98] on icon "button" at bounding box center [15, 99] width 8 height 9
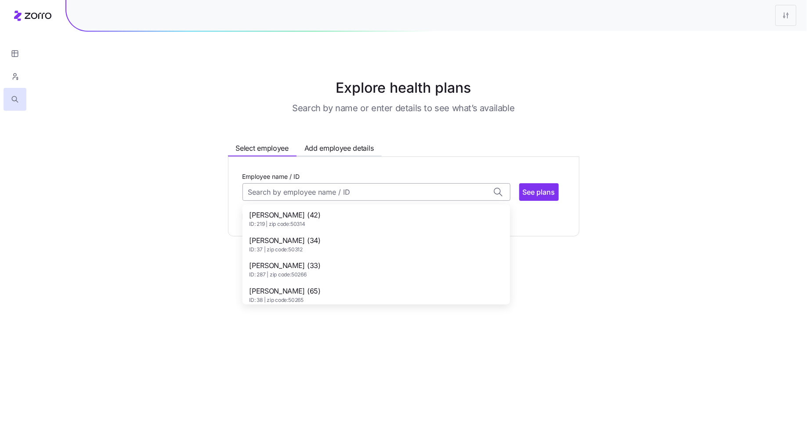
click at [332, 193] on input "Employee name / ID" at bounding box center [376, 192] width 268 height 18
click at [306, 221] on span "ID: 219 | zip code: 50314" at bounding box center [285, 224] width 71 height 7
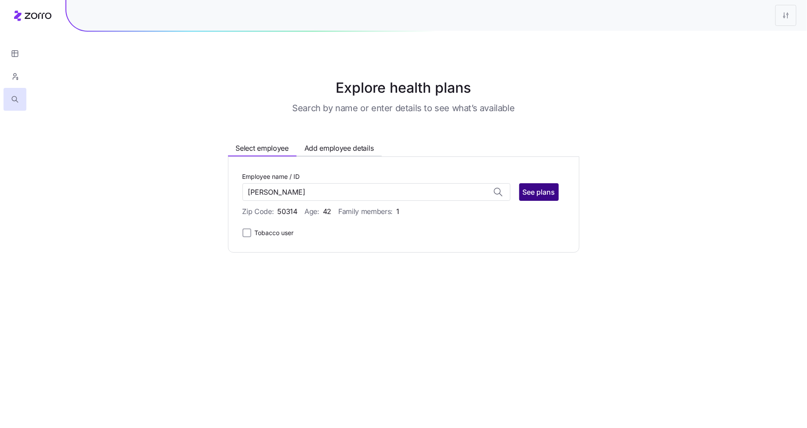
click at [539, 193] on span "See plans" at bounding box center [539, 192] width 33 height 11
type input "Abiel Machar (ID: 219)"
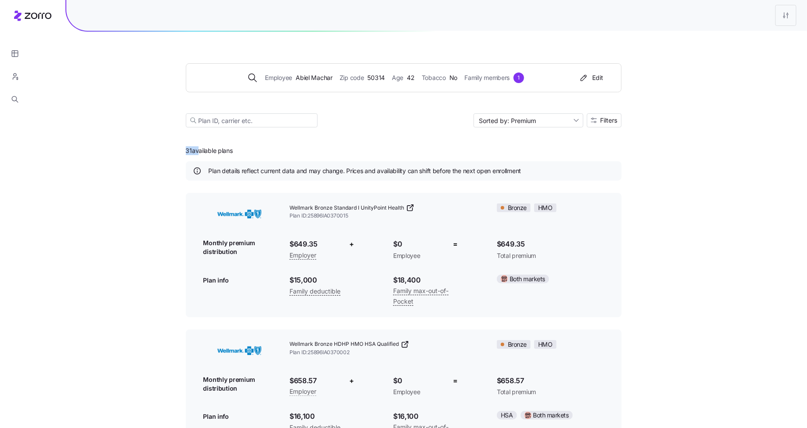
drag, startPoint x: 196, startPoint y: 149, endPoint x: 165, endPoint y: 149, distance: 30.7
click at [607, 122] on span "Filters" at bounding box center [608, 120] width 17 height 6
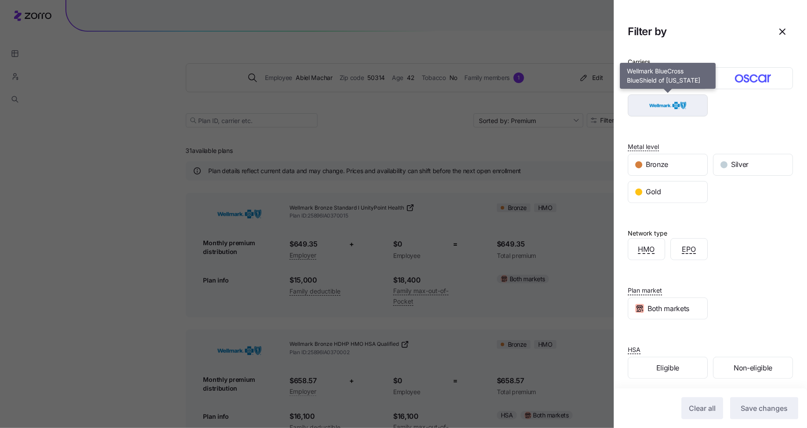
click at [698, 110] on img "button" at bounding box center [668, 106] width 65 height 18
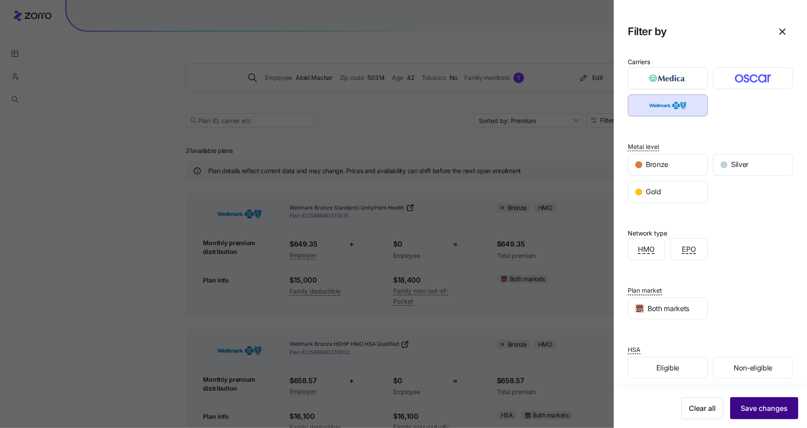
click at [772, 412] on span "Save changes" at bounding box center [764, 408] width 47 height 11
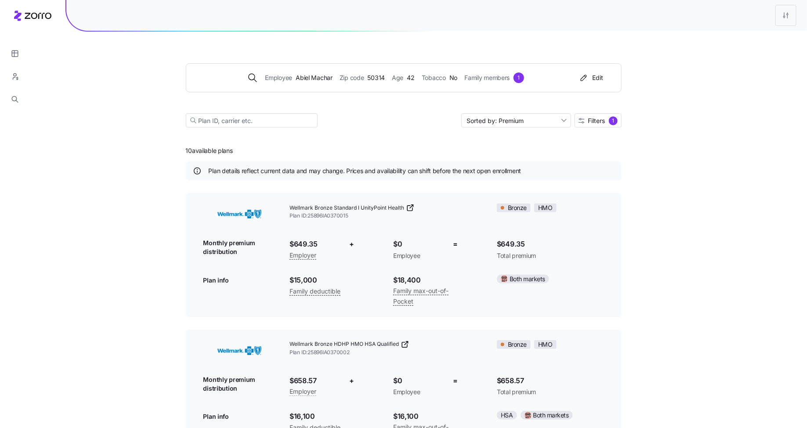
drag, startPoint x: 260, startPoint y: 151, endPoint x: 142, endPoint y: 151, distance: 117.7
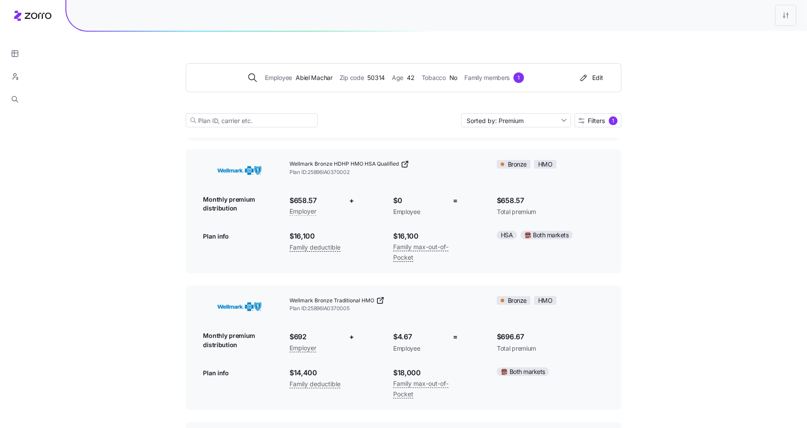
scroll to position [184, 0]
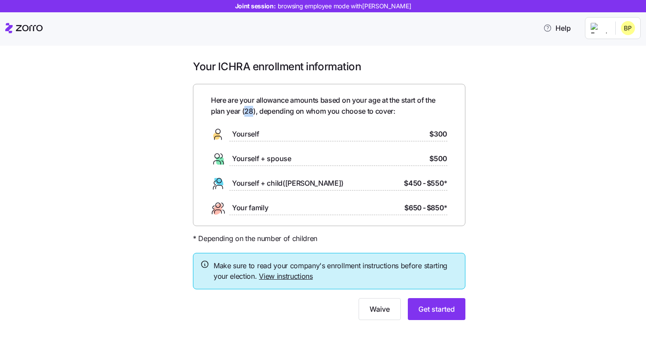
drag, startPoint x: 254, startPoint y: 112, endPoint x: 243, endPoint y: 112, distance: 10.5
click at [243, 112] on span "Here are your allowance amounts based on your age at the start of the plan year…" at bounding box center [329, 106] width 236 height 22
click at [381, 133] on div "Yourself $300" at bounding box center [329, 134] width 236 height 14
drag, startPoint x: 452, startPoint y: 135, endPoint x: 238, endPoint y: 132, distance: 213.9
click at [238, 132] on div "Here are your allowance amounts based on your age at the start of the plan year…" at bounding box center [329, 155] width 272 height 142
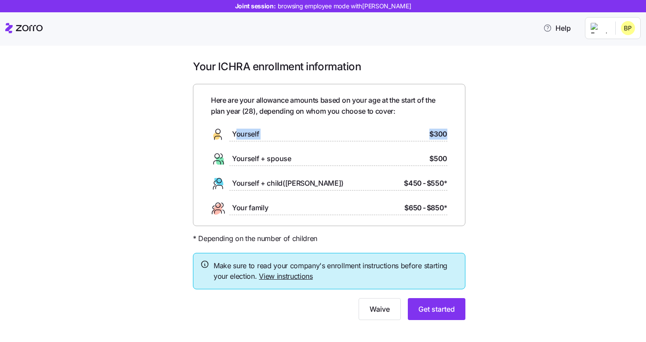
click at [310, 133] on div "Yourself $300" at bounding box center [329, 134] width 236 height 14
click at [443, 315] on button "Get started" at bounding box center [437, 309] width 58 height 22
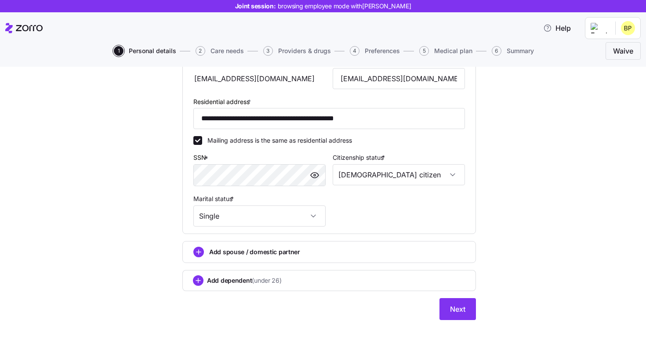
scroll to position [237, 0]
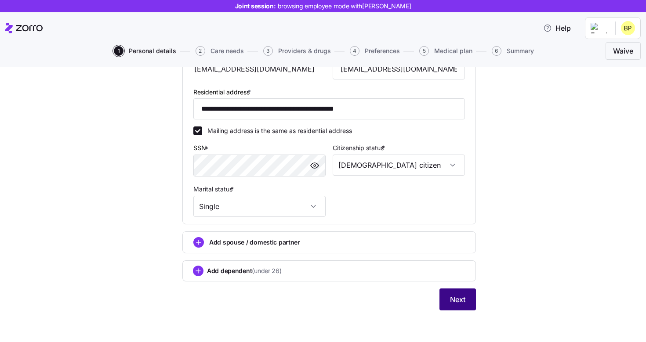
click at [464, 303] on span "Next" at bounding box center [457, 299] width 15 height 11
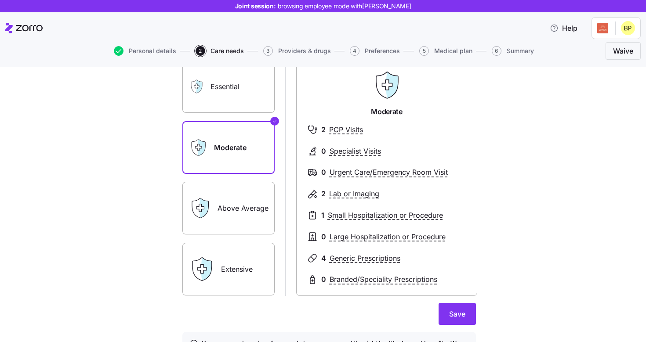
scroll to position [60, 0]
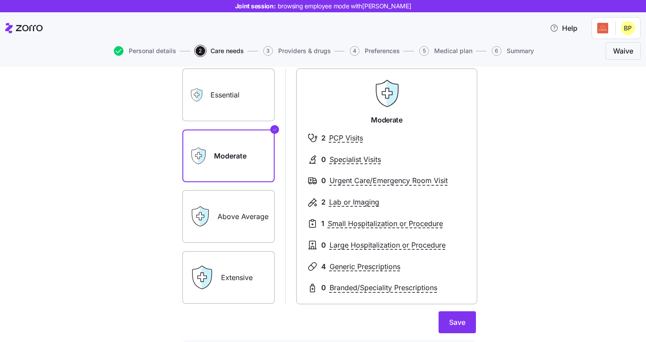
click at [250, 108] on label "Essential" at bounding box center [228, 95] width 92 height 53
click at [0, 0] on input "Essential" at bounding box center [0, 0] width 0 height 0
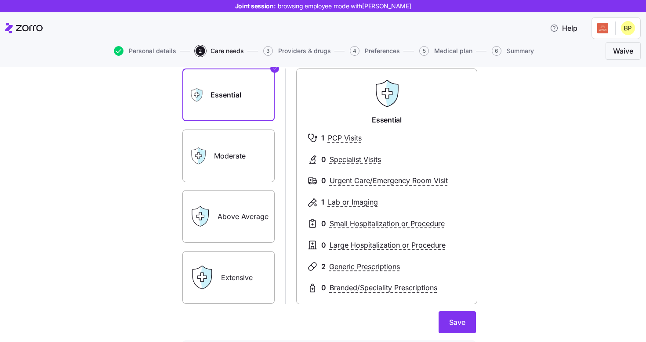
click at [242, 211] on label "Above Average" at bounding box center [228, 216] width 92 height 53
click at [0, 0] on input "Above Average" at bounding box center [0, 0] width 0 height 0
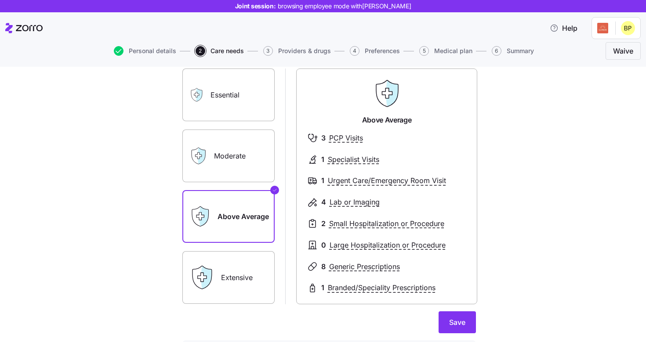
click at [240, 276] on label "Extensive" at bounding box center [228, 277] width 92 height 53
click at [0, 0] on input "Extensive" at bounding box center [0, 0] width 0 height 0
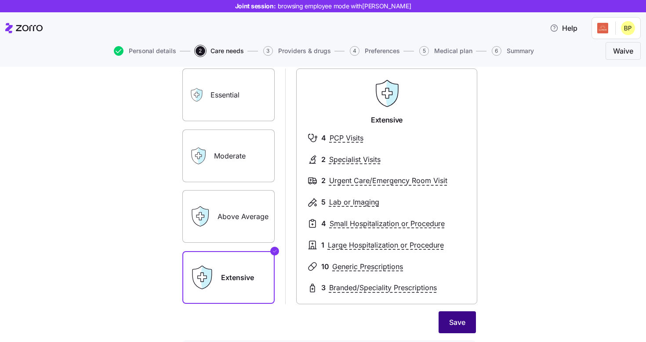
click at [451, 318] on span "Save" at bounding box center [457, 322] width 16 height 11
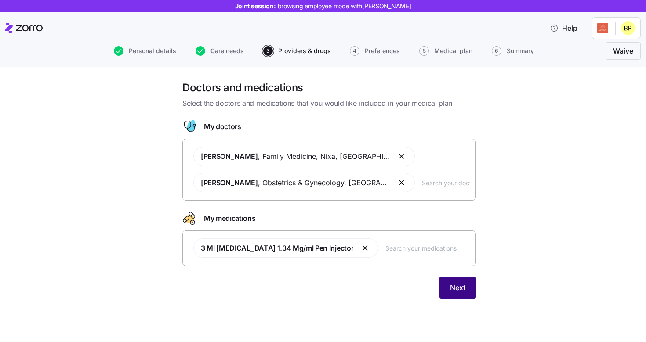
click at [461, 286] on span "Next" at bounding box center [457, 287] width 15 height 11
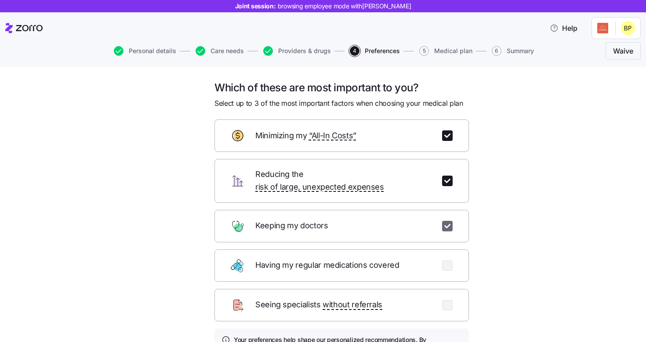
click at [448, 221] on input "checkbox" at bounding box center [447, 226] width 11 height 11
checkbox input "false"
click at [445, 176] on input "checkbox" at bounding box center [447, 181] width 11 height 11
checkbox input "false"
click at [446, 134] on input "checkbox" at bounding box center [447, 135] width 11 height 11
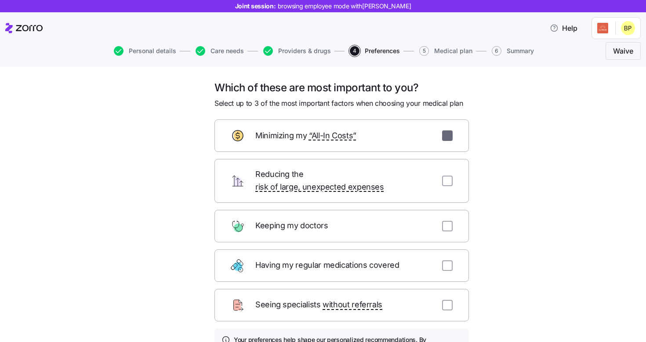
checkbox input "false"
click at [446, 221] on input "checkbox" at bounding box center [447, 226] width 11 height 11
checkbox input "true"
click at [446, 260] on input "checkbox" at bounding box center [447, 265] width 11 height 11
checkbox input "true"
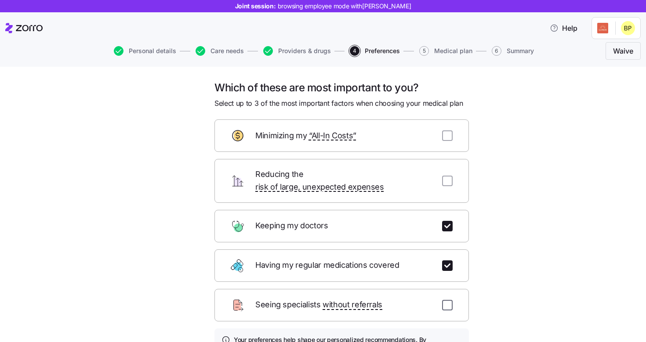
click at [445, 300] on input "checkbox" at bounding box center [447, 305] width 11 height 11
checkbox input "false"
click at [445, 260] on input "checkbox" at bounding box center [447, 265] width 11 height 11
checkbox input "false"
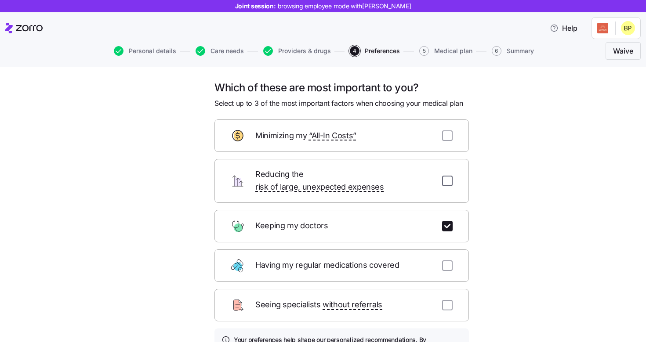
click at [447, 176] on input "checkbox" at bounding box center [447, 181] width 11 height 11
checkbox input "true"
click at [447, 135] on input "checkbox" at bounding box center [447, 135] width 11 height 11
checkbox input "true"
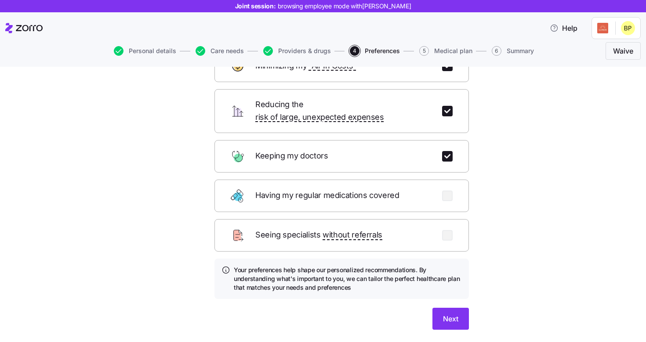
scroll to position [73, 0]
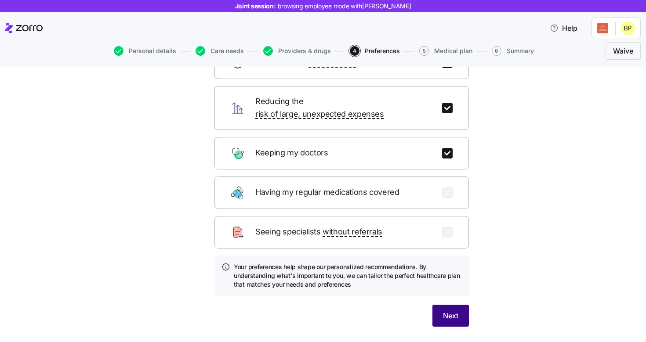
click at [455, 311] on span "Next" at bounding box center [450, 316] width 15 height 11
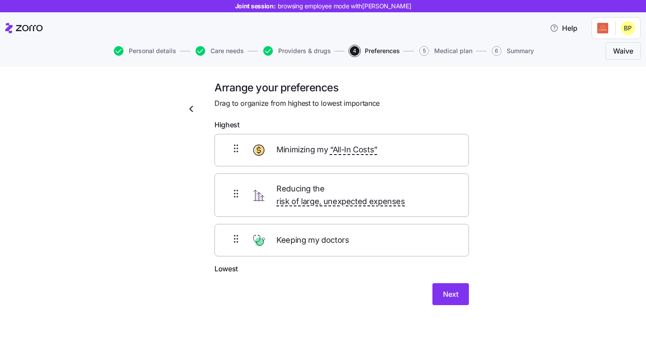
click at [324, 234] on span "Keeping my doctors" at bounding box center [313, 240] width 75 height 13
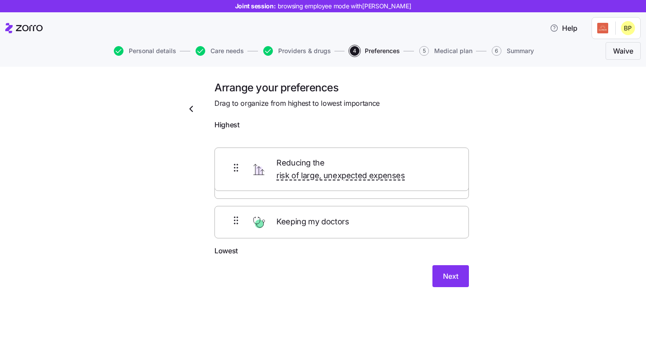
drag, startPoint x: 329, startPoint y: 195, endPoint x: 329, endPoint y: 160, distance: 35.6
click at [329, 160] on div "Minimizing my “All-In Costs” Reducing the risk of large, unexpected expenses Ke…" at bounding box center [341, 190] width 254 height 112
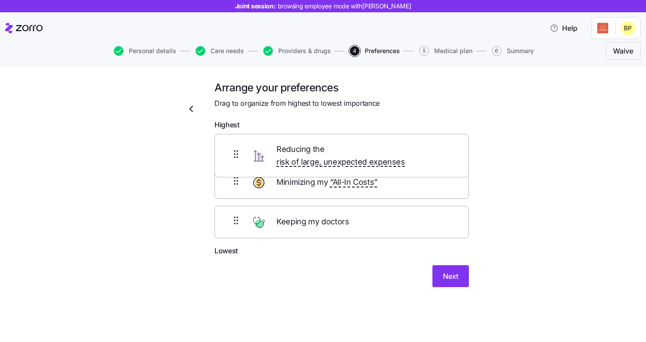
drag, startPoint x: 284, startPoint y: 155, endPoint x: 284, endPoint y: 191, distance: 36.5
click at [284, 191] on div "Reducing the risk of large, unexpected expenses Minimizing my “All-In Costs” Ke…" at bounding box center [341, 190] width 254 height 112
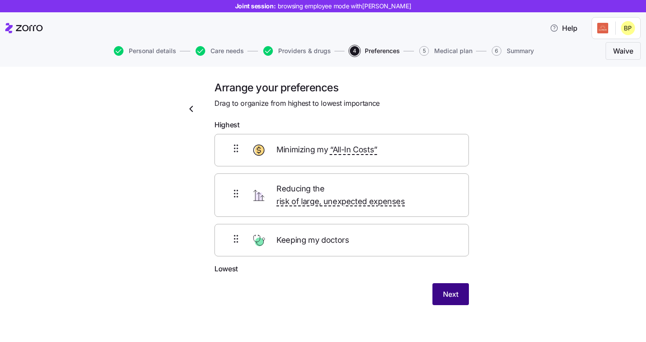
click at [435, 283] on button "Next" at bounding box center [450, 294] width 36 height 22
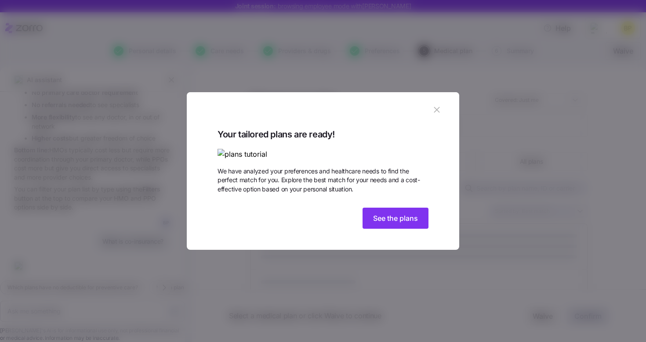
scroll to position [1161, 0]
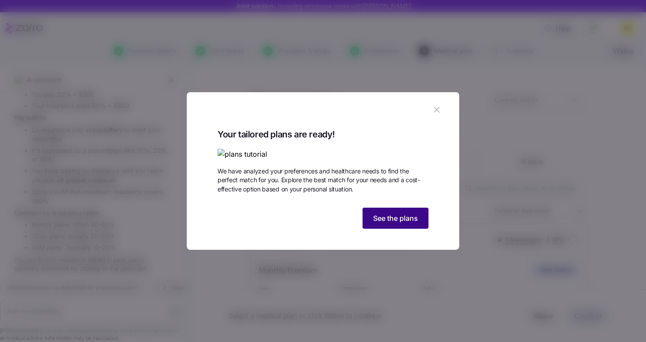
click at [407, 224] on span "See the plans" at bounding box center [395, 218] width 45 height 11
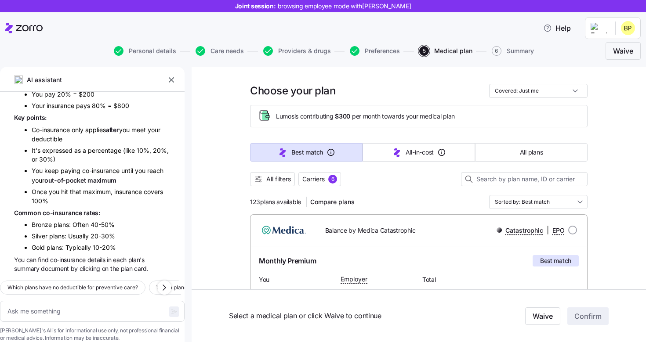
scroll to position [0, 0]
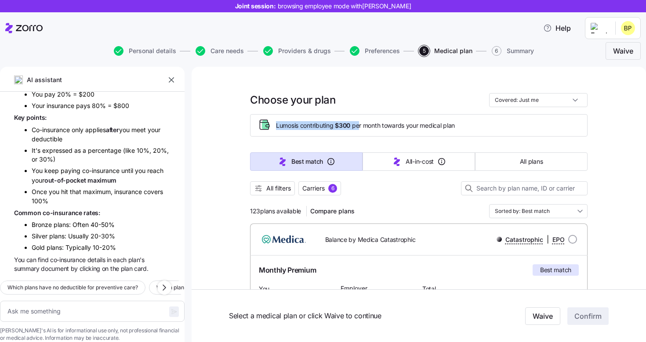
drag, startPoint x: 274, startPoint y: 126, endPoint x: 362, endPoint y: 127, distance: 88.7
click at [362, 127] on div "Lumos is contributing $300 per month towards your medical plan" at bounding box center [418, 125] width 322 height 14
click at [370, 196] on div at bounding box center [418, 199] width 337 height 9
drag, startPoint x: 303, startPoint y: 214, endPoint x: 227, endPoint y: 214, distance: 75.6
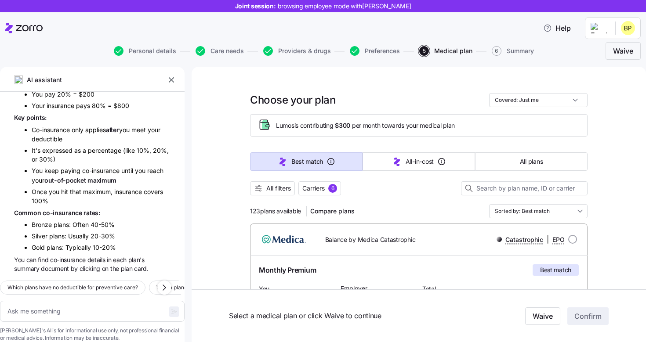
click at [282, 192] on span "All filters" at bounding box center [278, 188] width 25 height 9
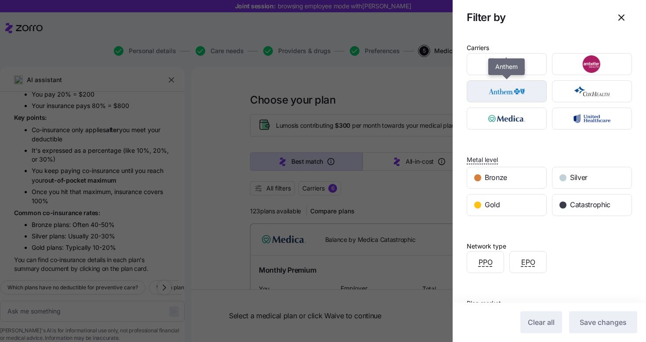
click at [504, 92] on img "button" at bounding box center [506, 92] width 65 height 18
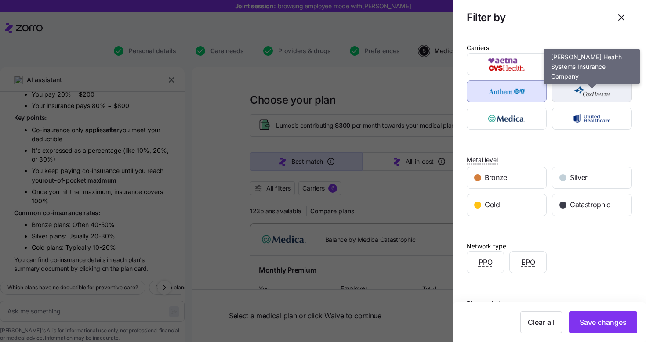
click at [590, 93] on img "button" at bounding box center [592, 92] width 65 height 18
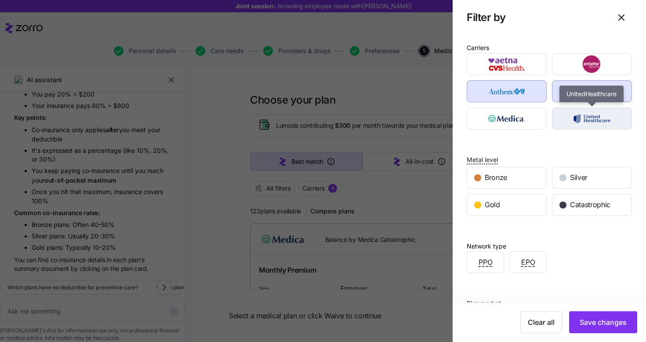
click at [578, 123] on img "button" at bounding box center [592, 119] width 65 height 18
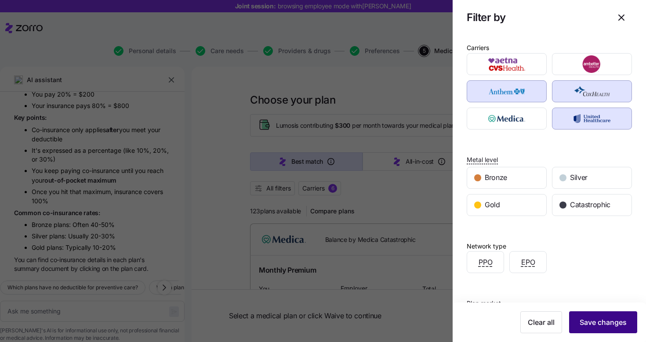
click at [600, 322] on span "Save changes" at bounding box center [602, 322] width 47 height 11
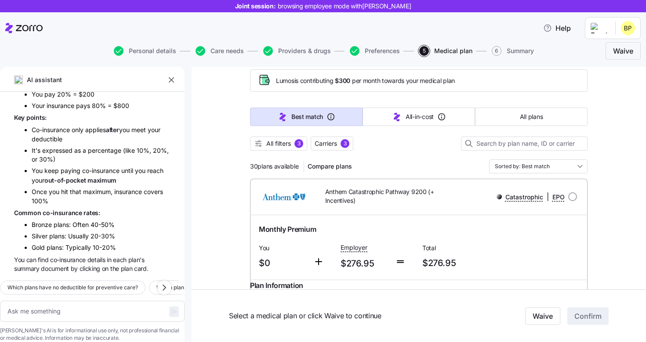
scroll to position [30, 0]
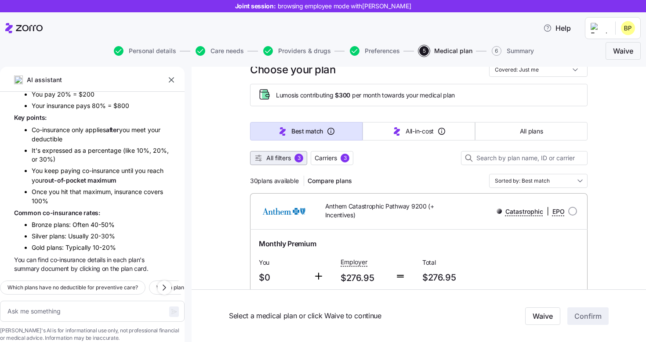
click at [297, 160] on div "3" at bounding box center [298, 158] width 9 height 9
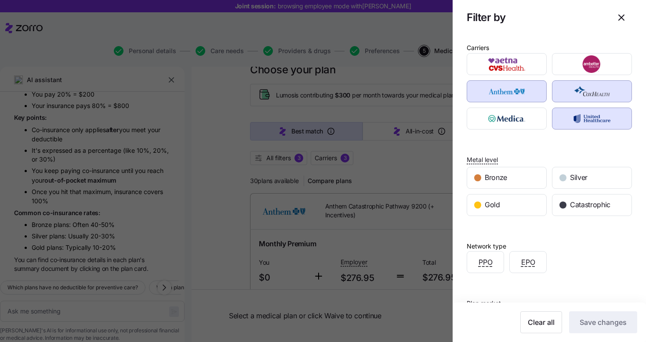
click at [588, 91] on img "button" at bounding box center [592, 92] width 65 height 18
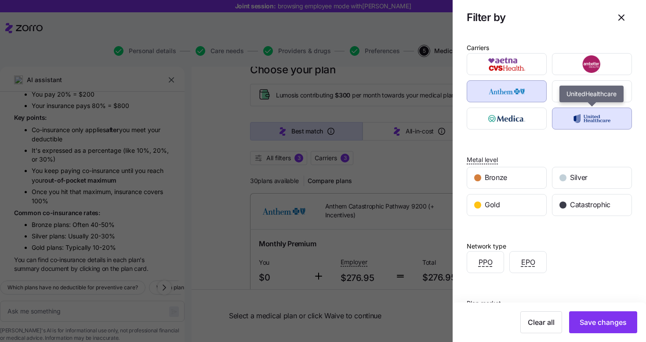
click at [588, 123] on img "button" at bounding box center [592, 119] width 65 height 18
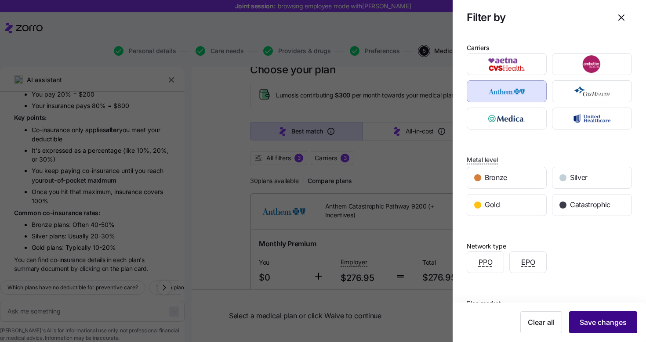
click at [606, 322] on span "Save changes" at bounding box center [602, 322] width 47 height 11
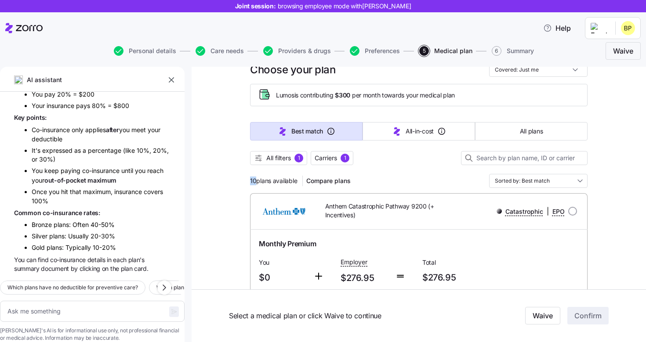
drag, startPoint x: 256, startPoint y: 178, endPoint x: 231, endPoint y: 178, distance: 25.5
click at [376, 179] on div "10 plans available Compare plans Sorted by: Best match" at bounding box center [418, 181] width 337 height 14
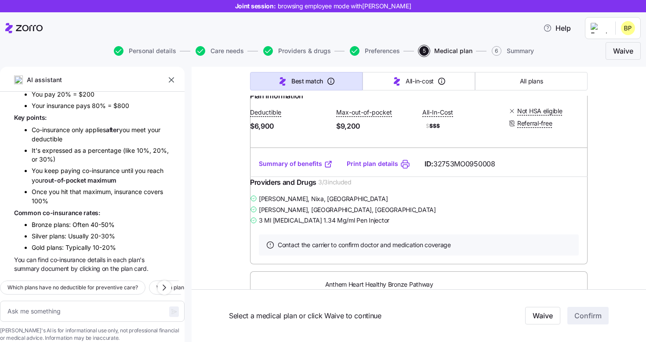
scroll to position [803, 0]
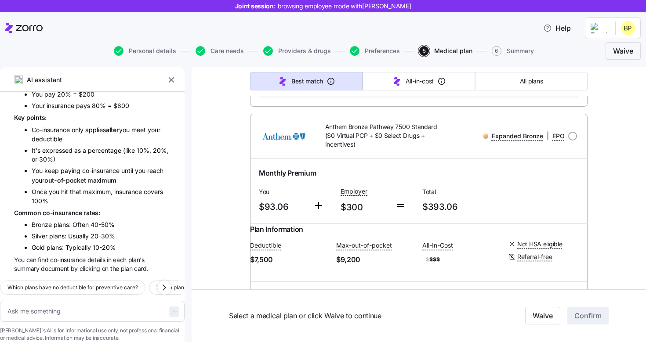
type textarea "x"
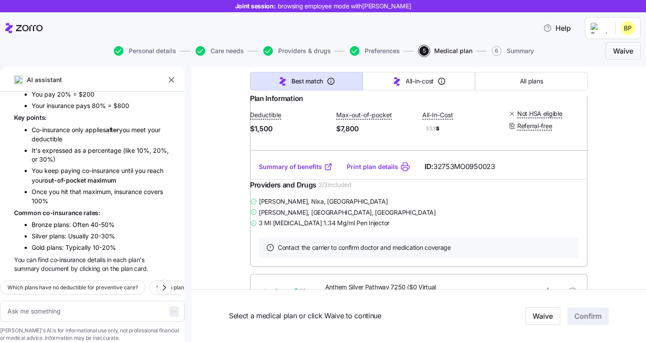
scroll to position [1696, 0]
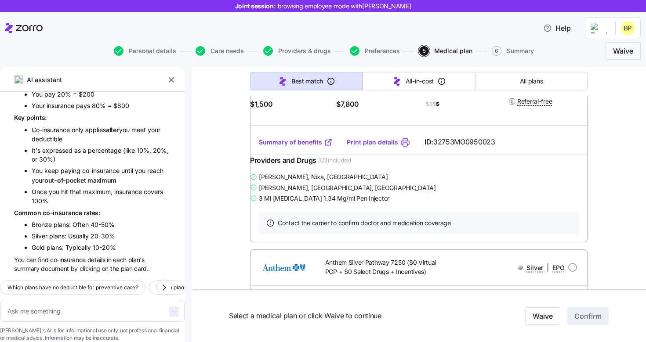
drag, startPoint x: 298, startPoint y: 178, endPoint x: 256, endPoint y: 178, distance: 41.7
click at [256, 63] on div "You $179.46" at bounding box center [282, 45] width 54 height 36
click at [294, 59] on span "$179.46" at bounding box center [282, 51] width 47 height 14
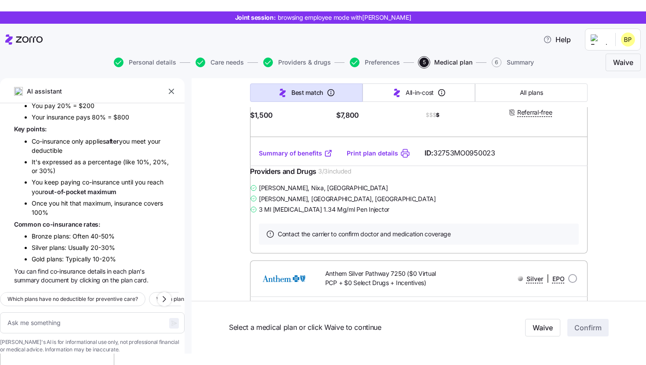
scroll to position [1694, 0]
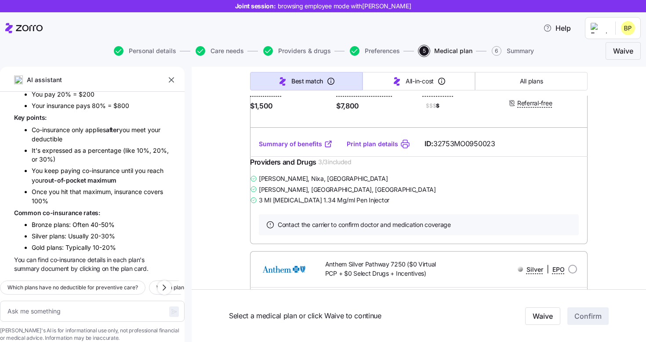
radio input "true"
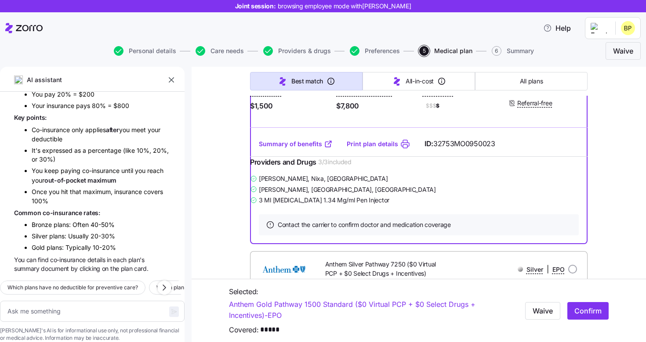
type textarea "x"
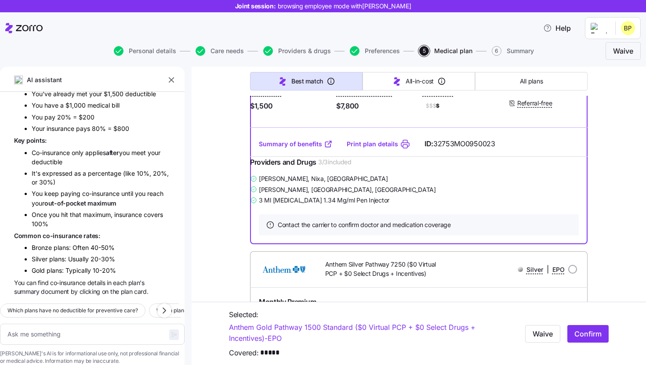
scroll to position [1138, 0]
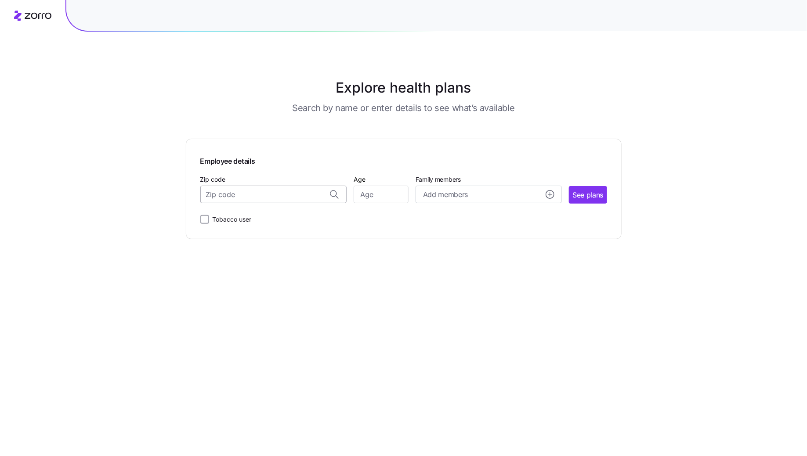
click at [242, 192] on input "Zip code" at bounding box center [273, 195] width 146 height 18
click at [243, 195] on input "Zip code" at bounding box center [273, 195] width 146 height 18
click at [252, 220] on span "47715, [GEOGRAPHIC_DATA], [GEOGRAPHIC_DATA]" at bounding box center [271, 218] width 123 height 11
type input "47715, [GEOGRAPHIC_DATA], [GEOGRAPHIC_DATA]"
click at [380, 194] on input "Age" at bounding box center [381, 195] width 55 height 18
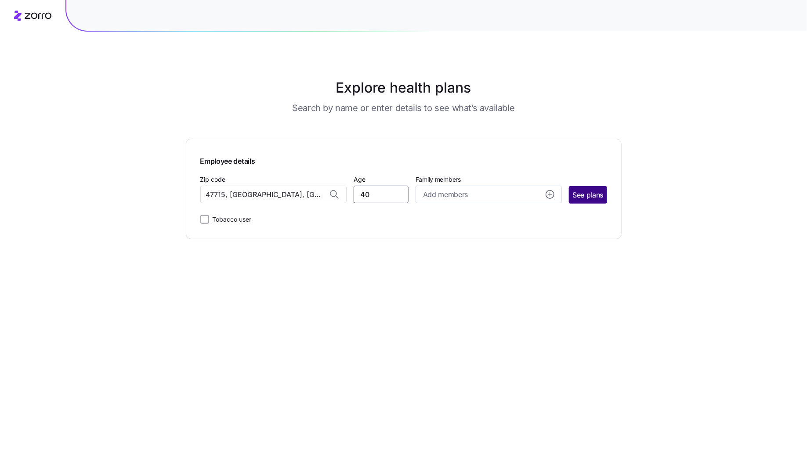
type input "40"
click at [605, 197] on button "See plans" at bounding box center [588, 195] width 38 height 18
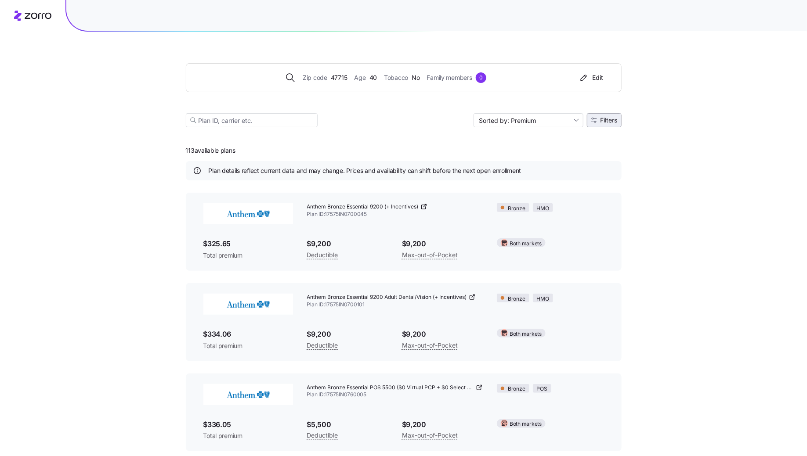
click at [609, 118] on span "Filters" at bounding box center [608, 120] width 17 height 6
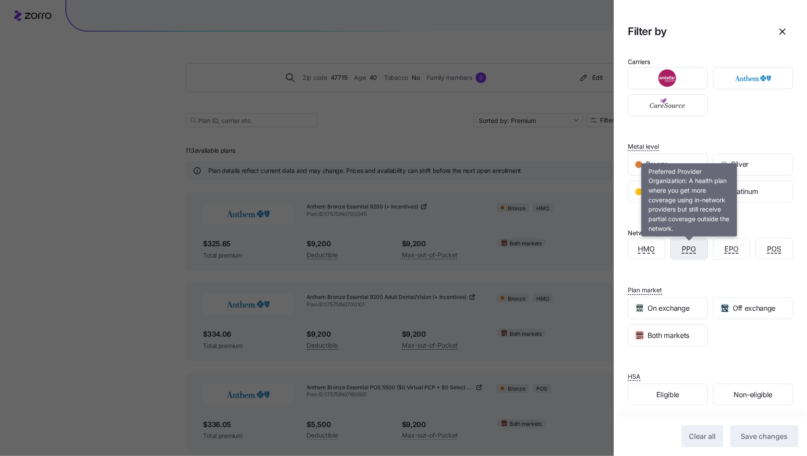
click at [690, 250] on span "PPO" at bounding box center [689, 249] width 14 height 11
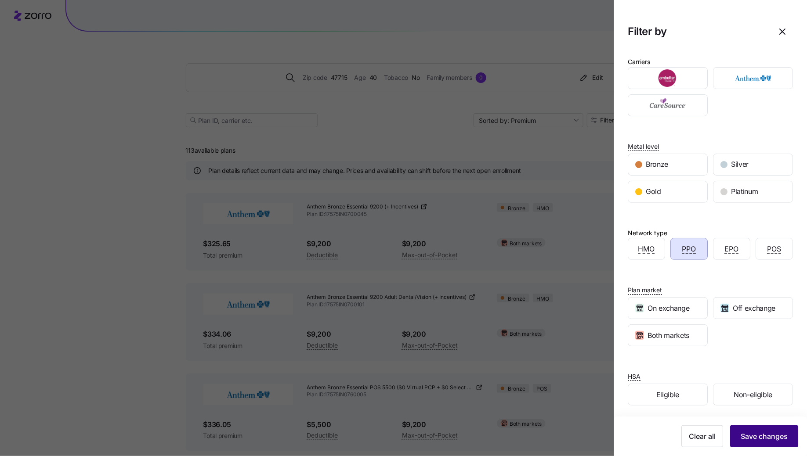
click at [770, 438] on span "Save changes" at bounding box center [764, 436] width 47 height 11
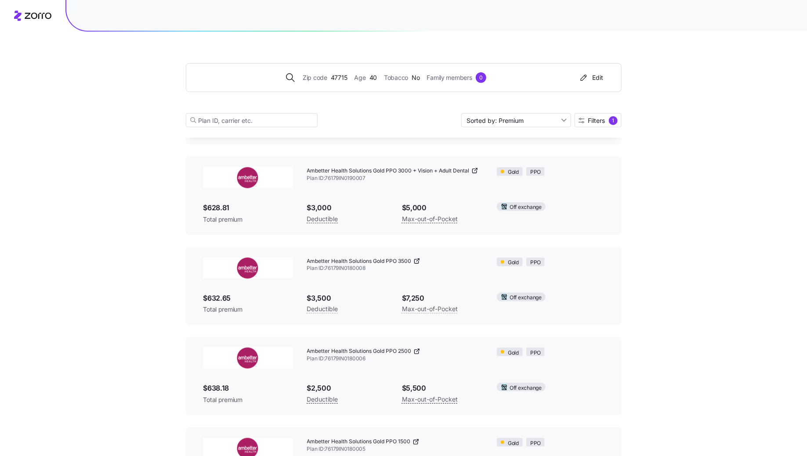
scroll to position [1939, 0]
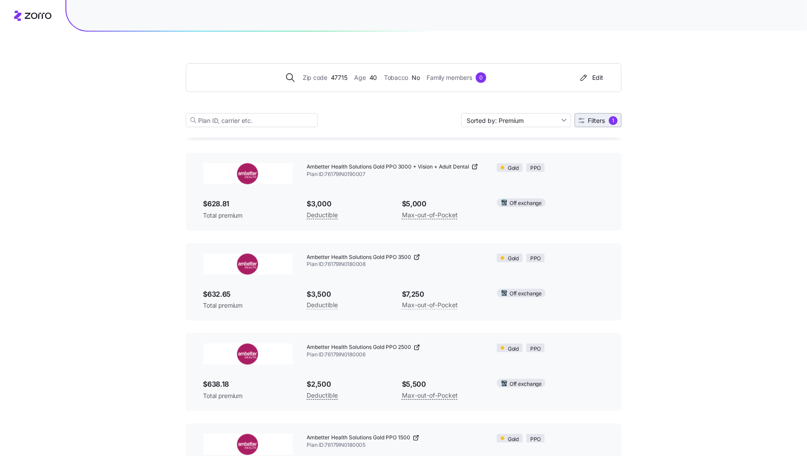
click at [597, 118] on span "Filters" at bounding box center [596, 121] width 17 height 6
